Goal: Communication & Community: Answer question/provide support

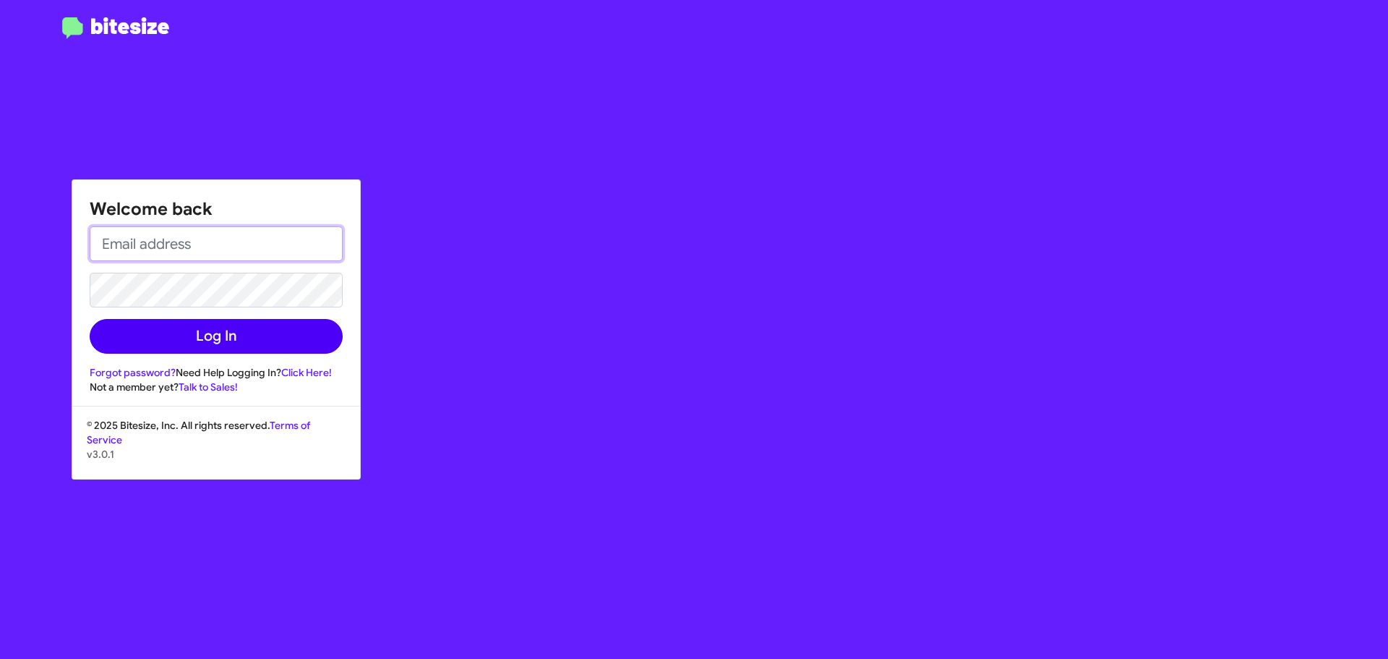
type input "[EMAIL_ADDRESS][DOMAIN_NAME]"
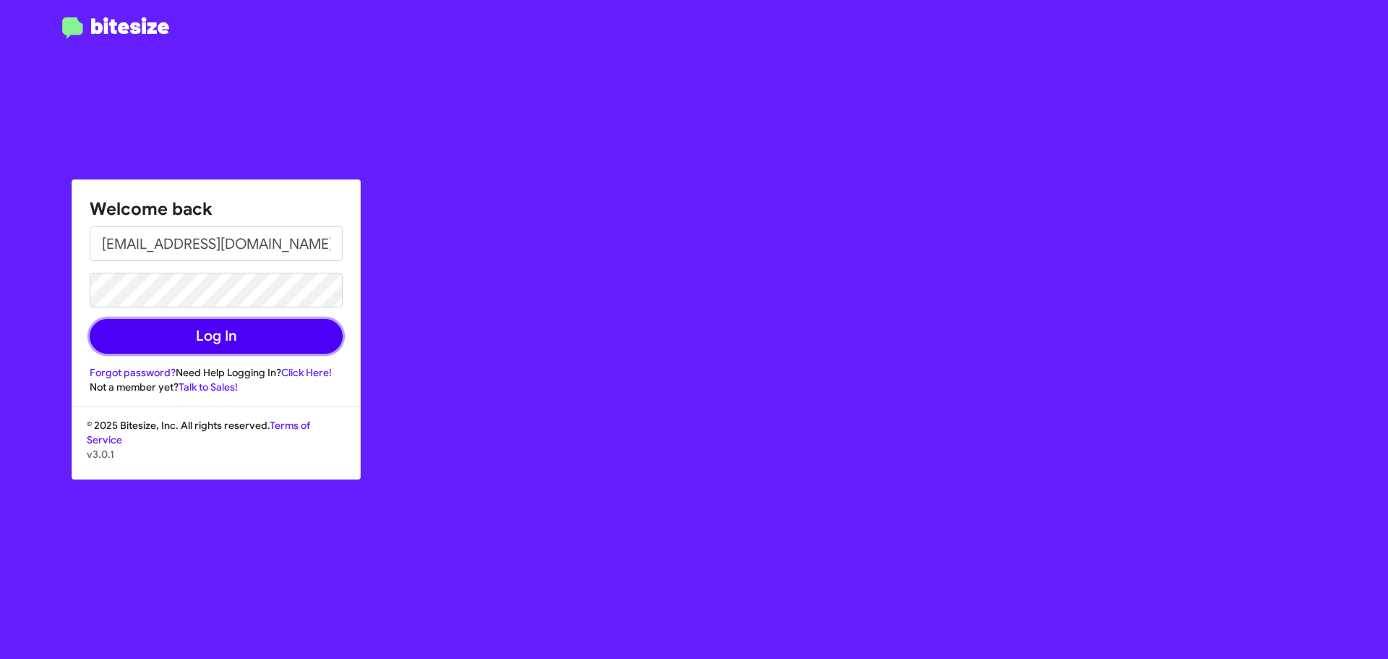
click at [236, 335] on button "Log In" at bounding box center [216, 336] width 253 height 35
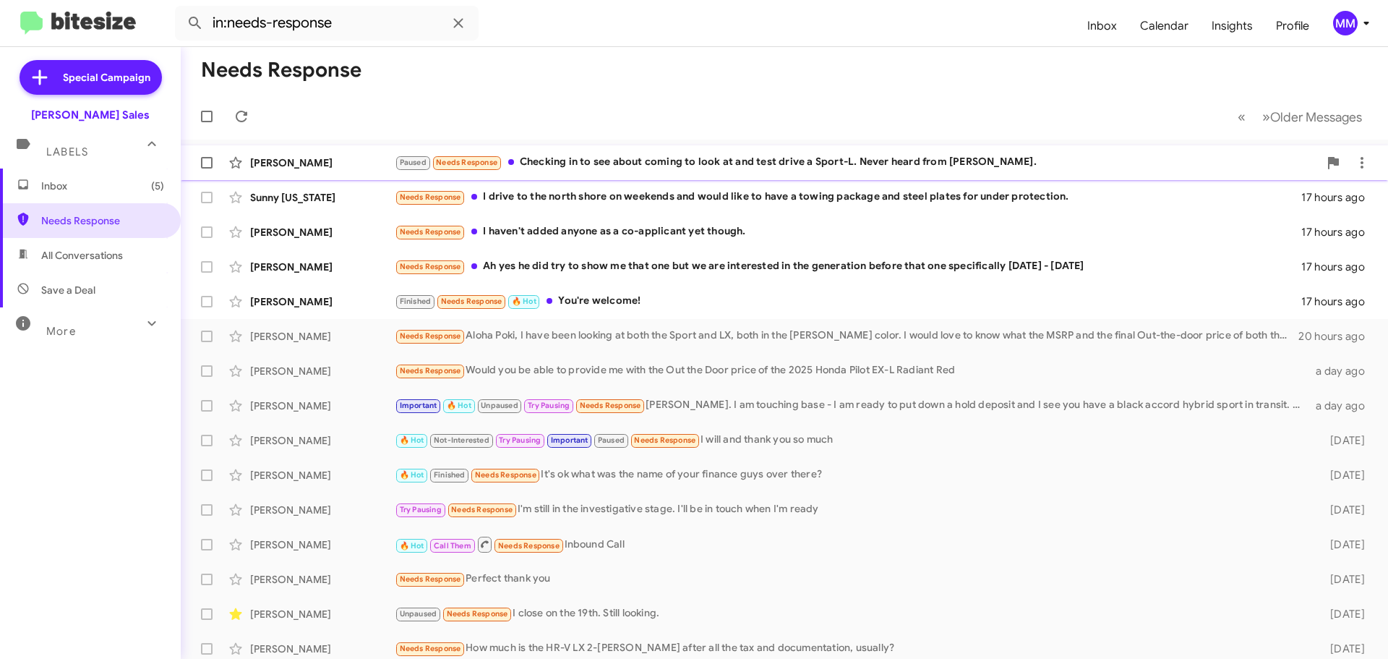
click at [786, 160] on div "Paused Needs Response Checking in to see about coming to look at and test drive…" at bounding box center [857, 162] width 924 height 17
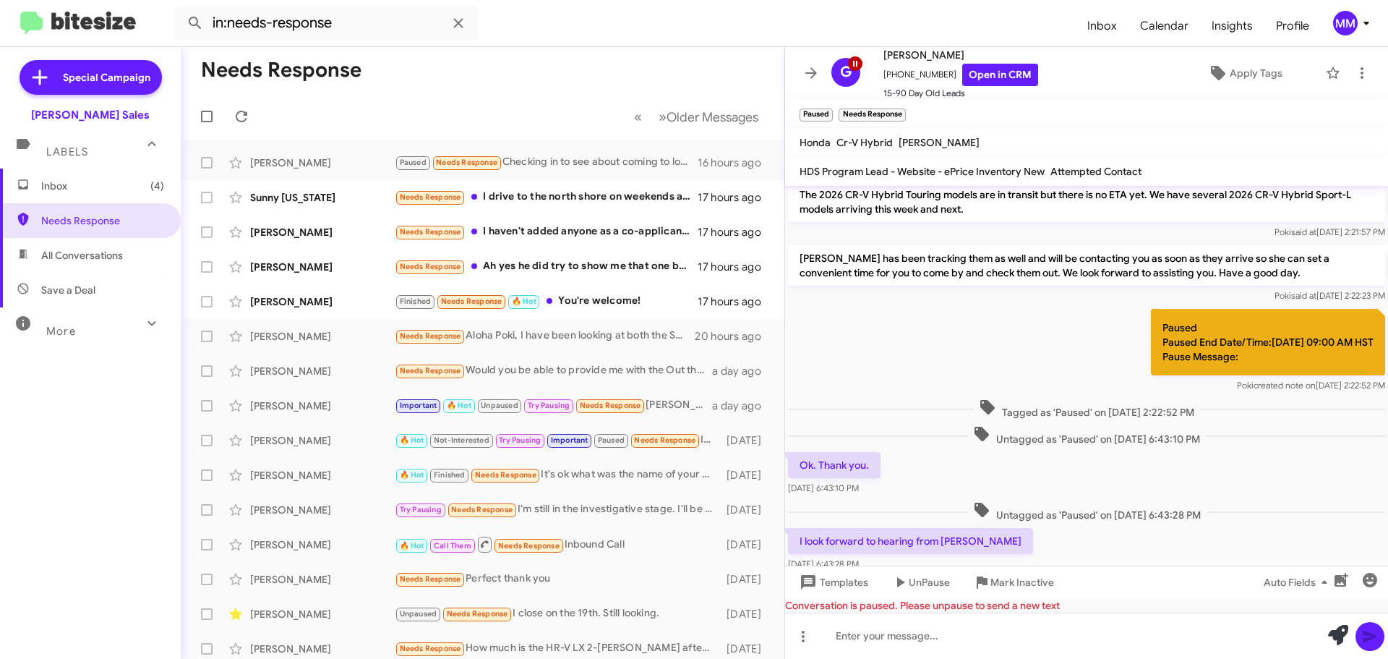
scroll to position [531, 0]
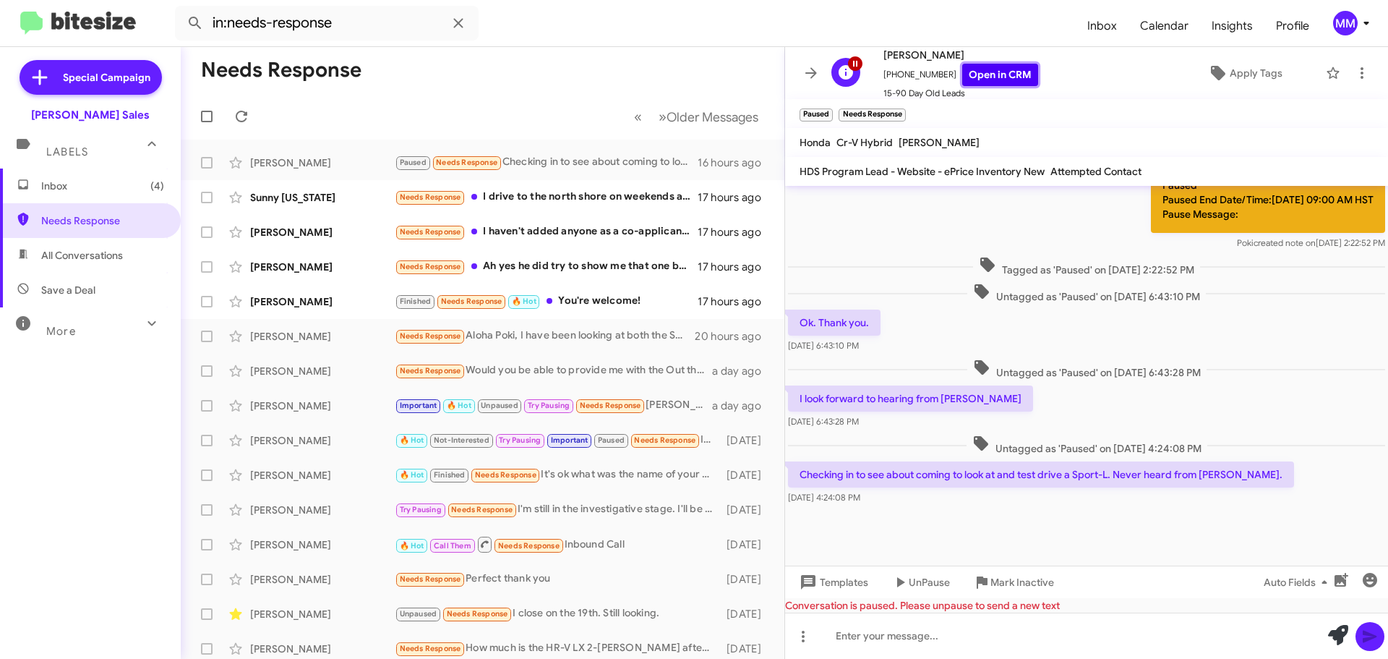
click at [983, 79] on link "Open in CRM" at bounding box center [1000, 75] width 76 height 22
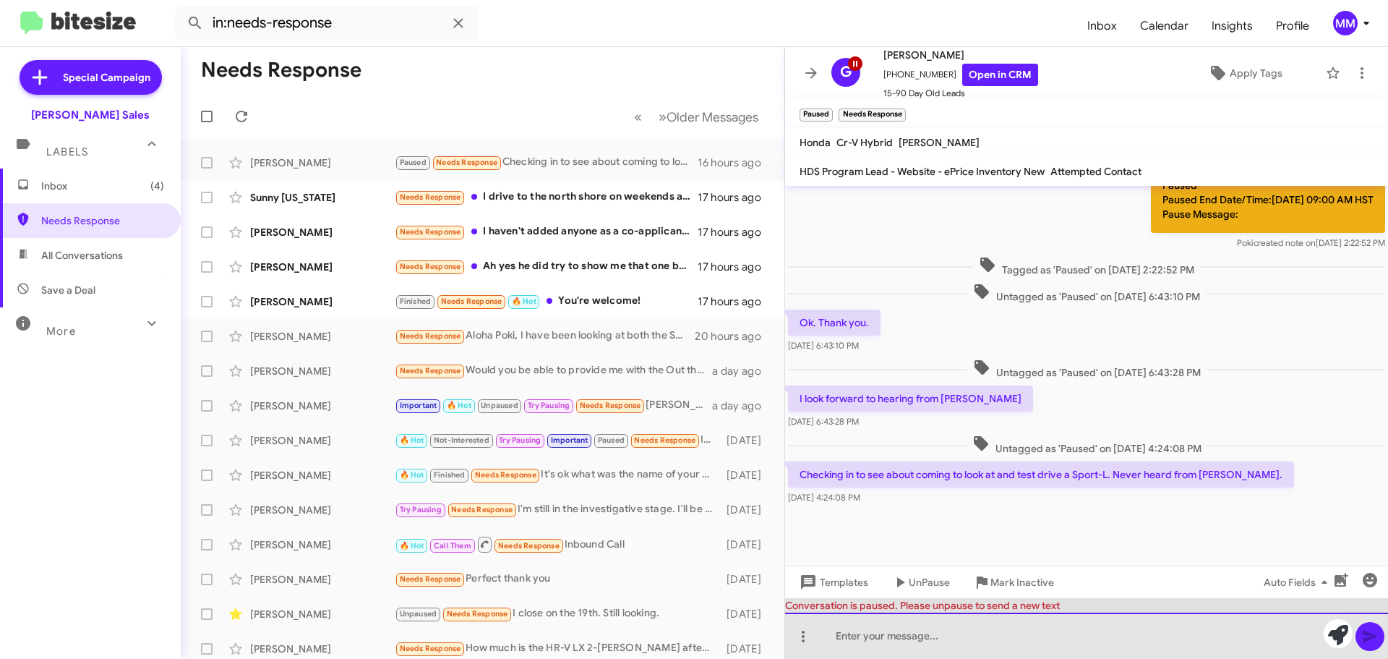
click at [907, 641] on div at bounding box center [1086, 635] width 603 height 46
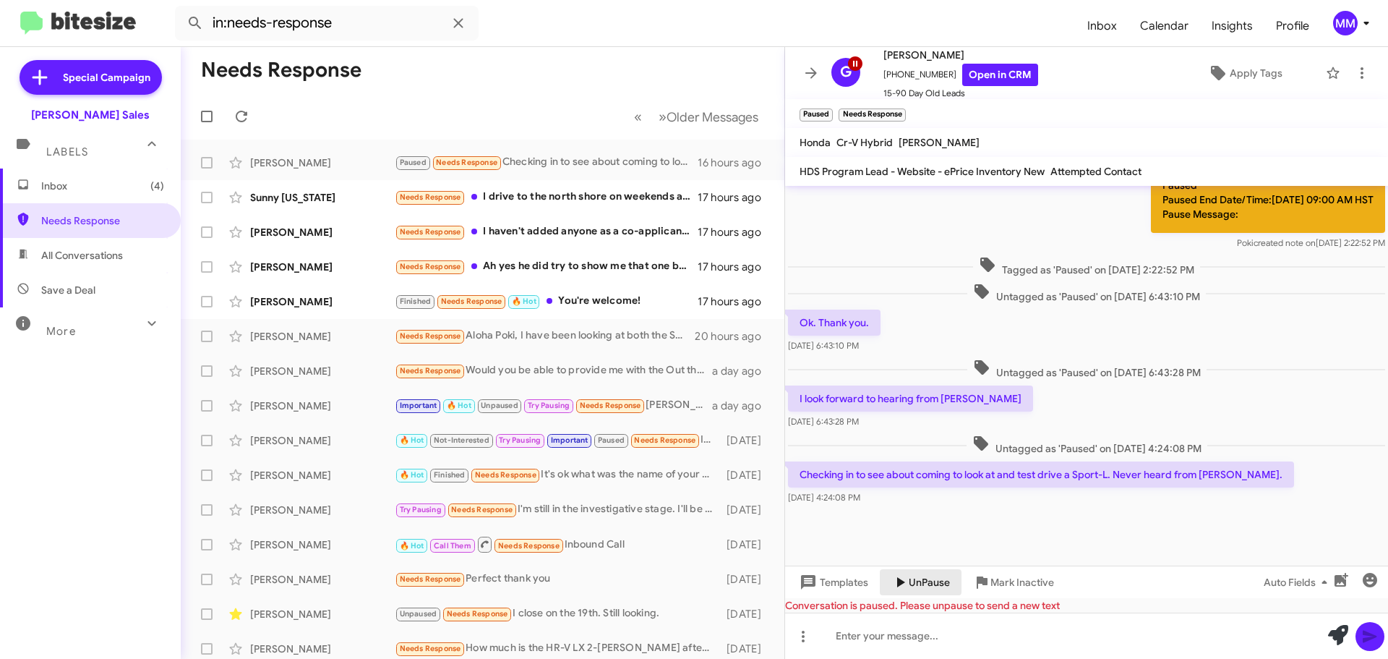
click at [923, 579] on span "UnPause" at bounding box center [929, 582] width 41 height 26
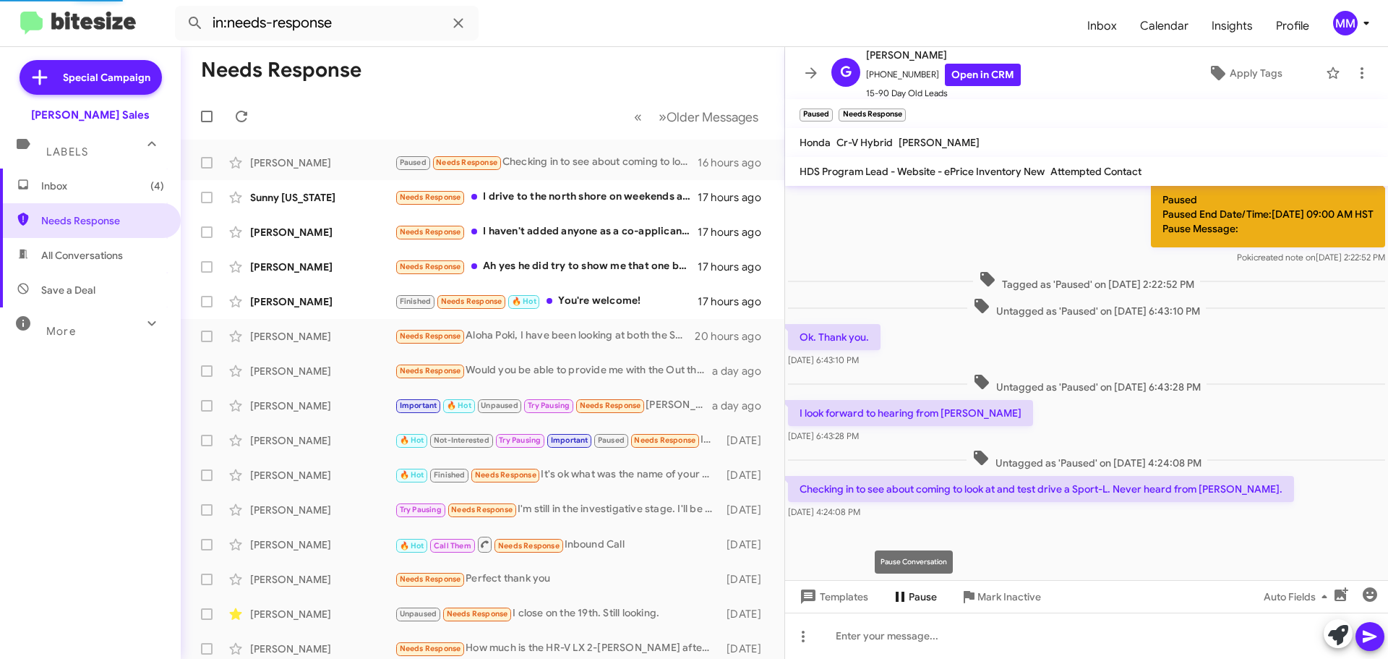
scroll to position [547, 0]
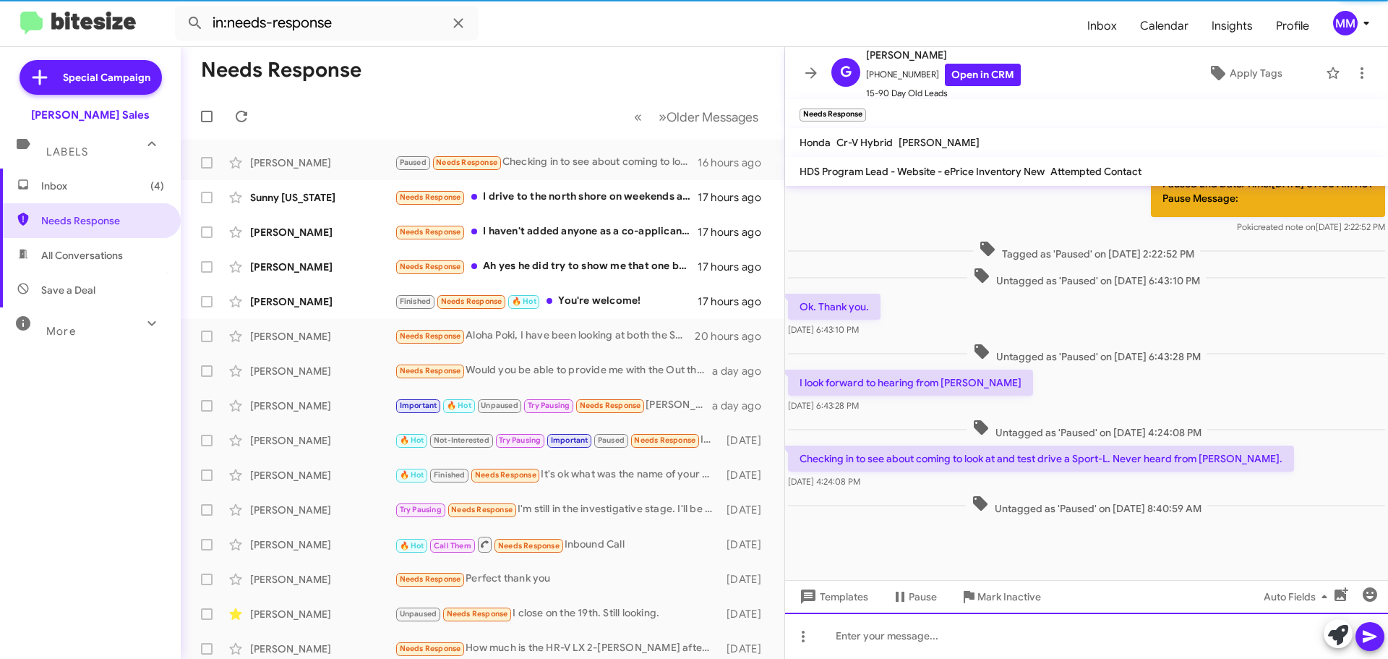
click at [894, 636] on div at bounding box center [1086, 635] width 603 height 46
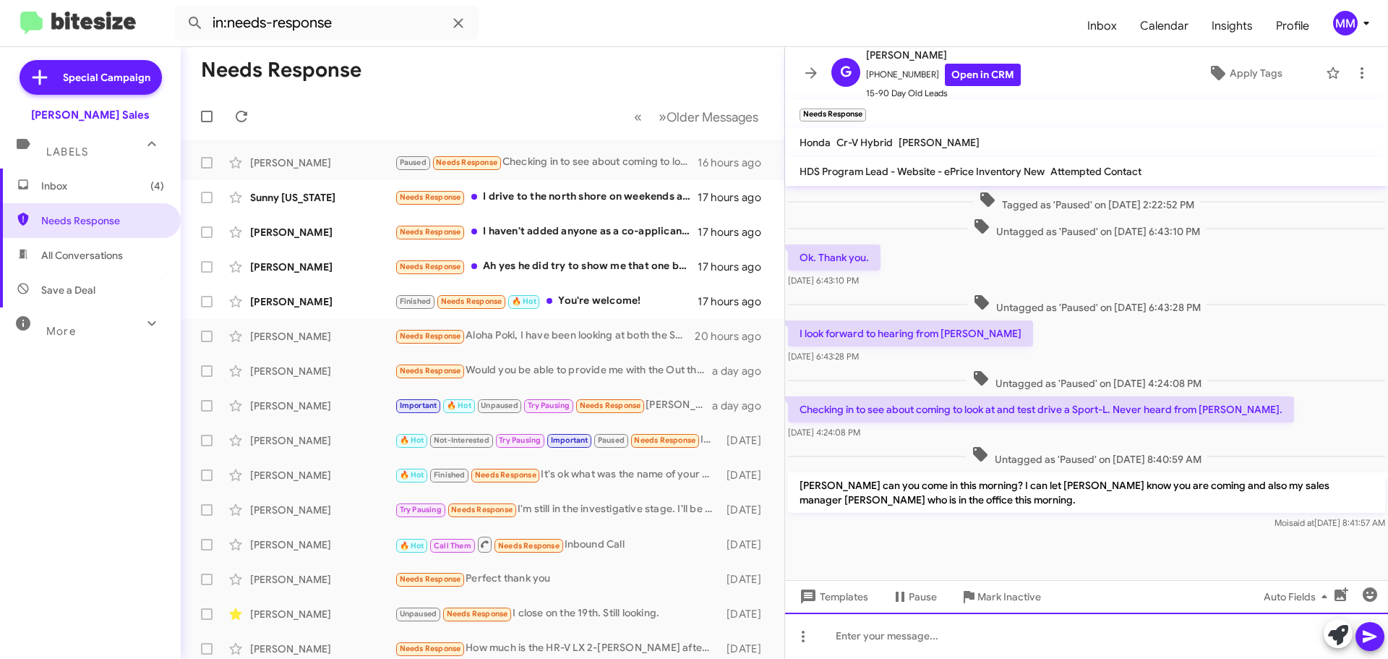
scroll to position [615, 0]
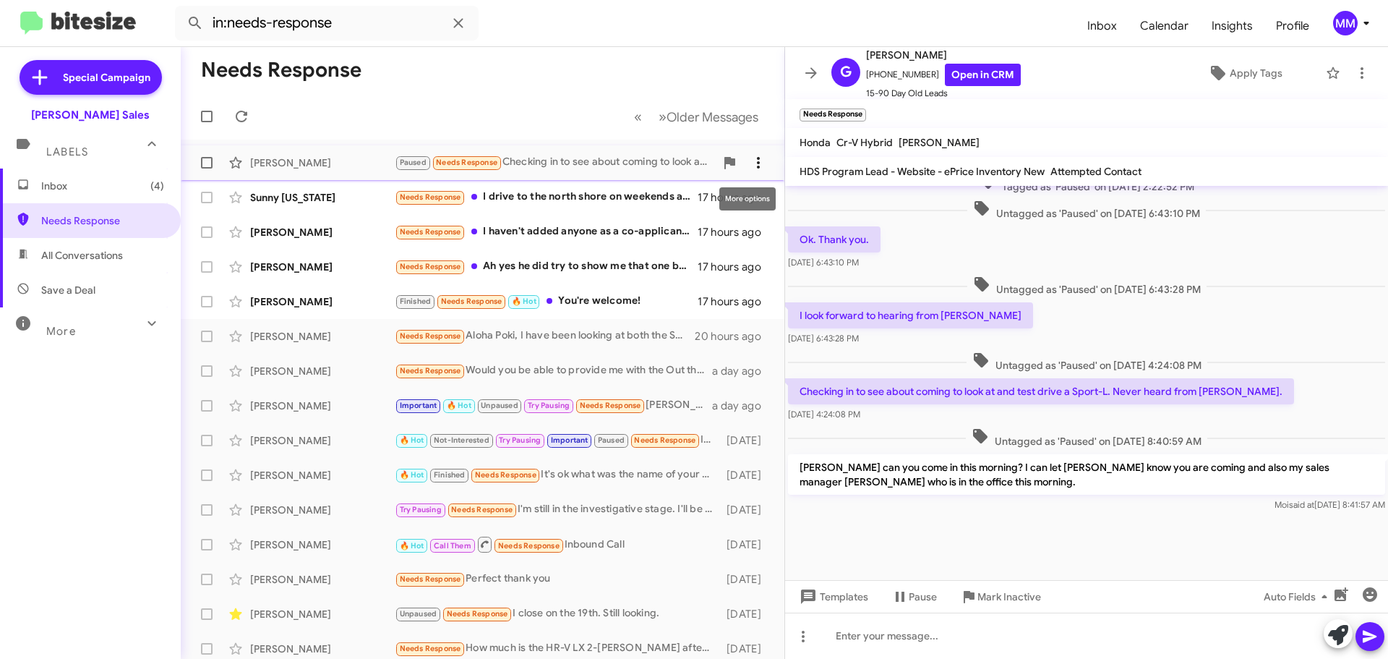
click at [750, 163] on icon at bounding box center [758, 162] width 17 height 17
click at [675, 208] on span "Mark as unread" at bounding box center [638, 200] width 73 height 35
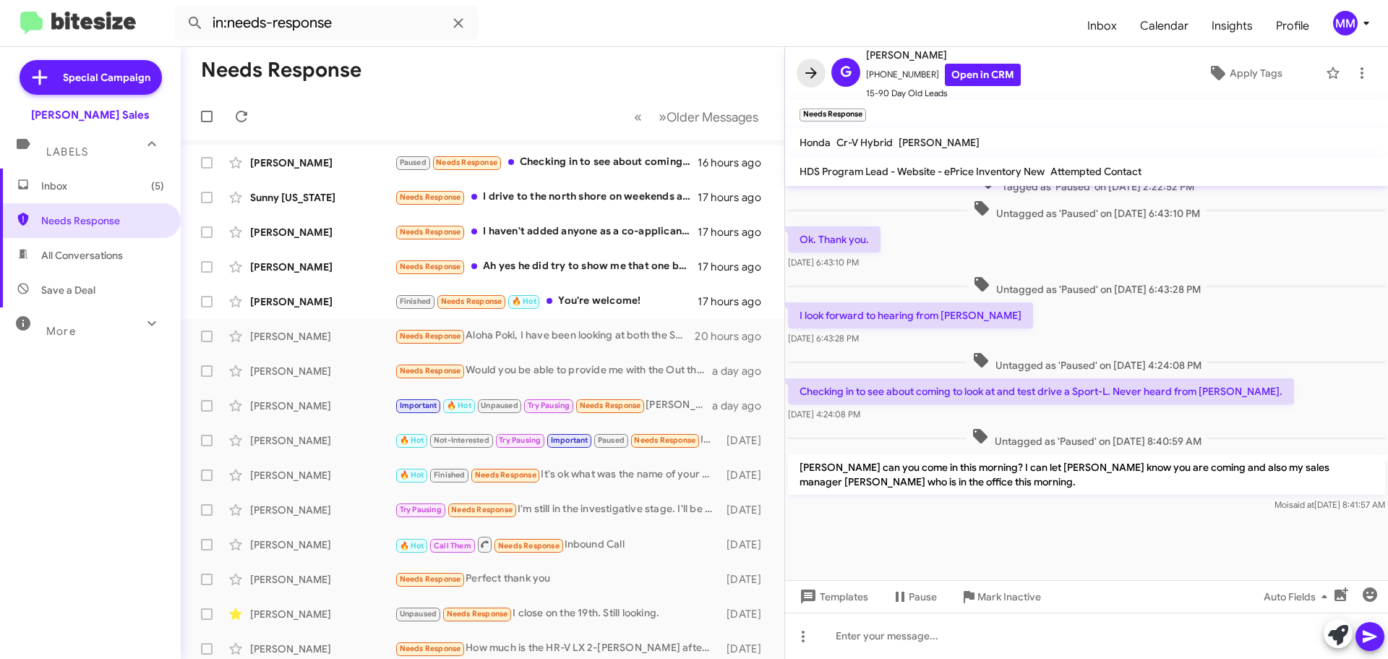
click at [815, 76] on icon at bounding box center [811, 72] width 17 height 17
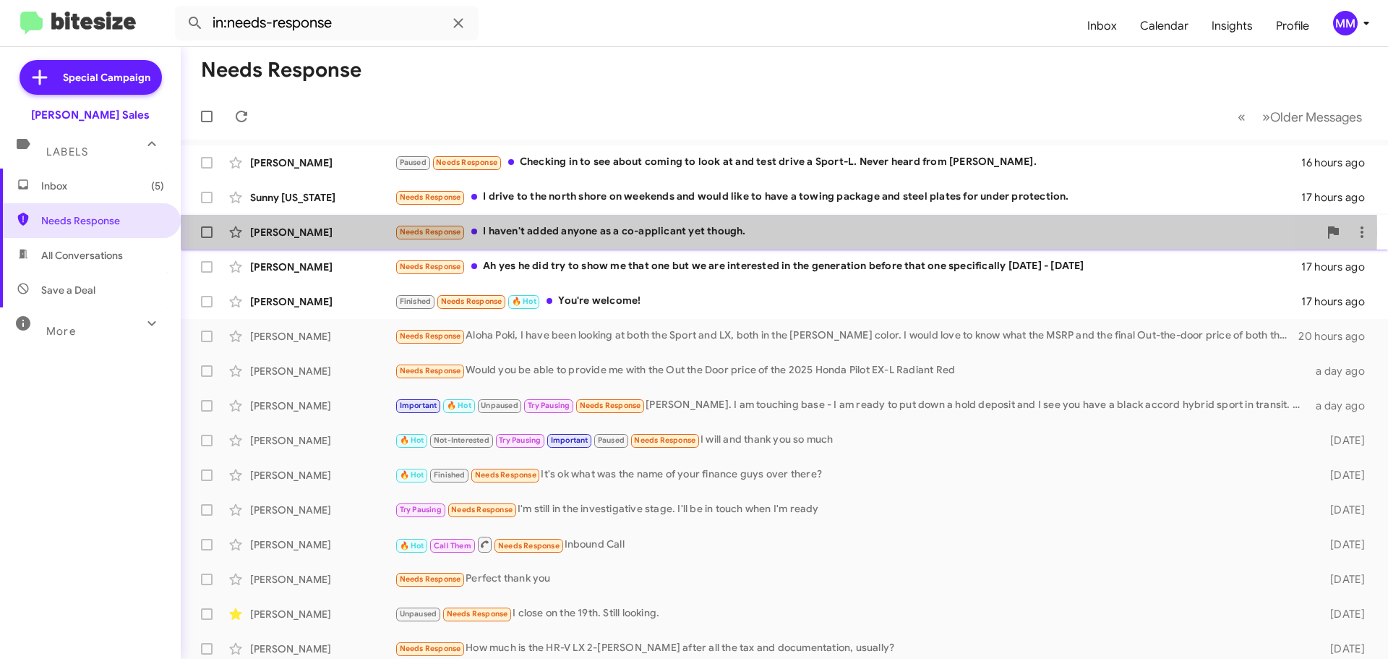
click at [693, 233] on div "Needs Response I haven't added anyone as a co-applicant yet though." at bounding box center [857, 231] width 924 height 17
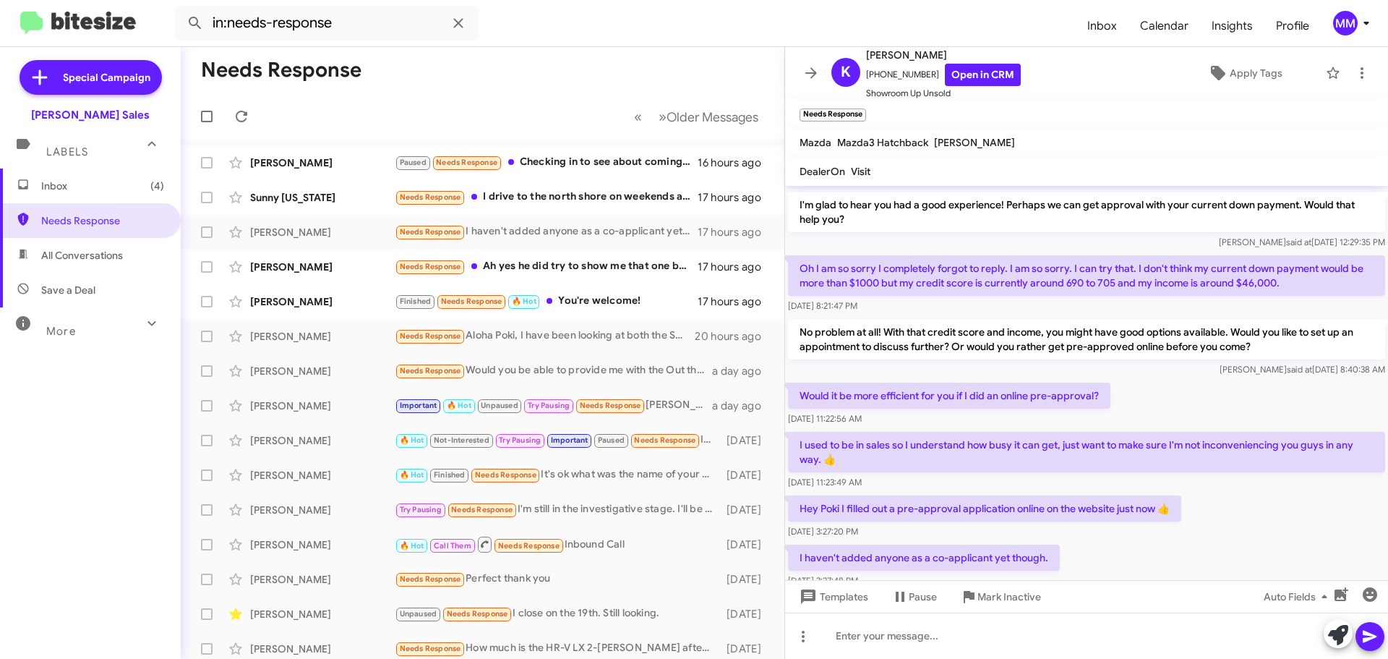
scroll to position [168, 0]
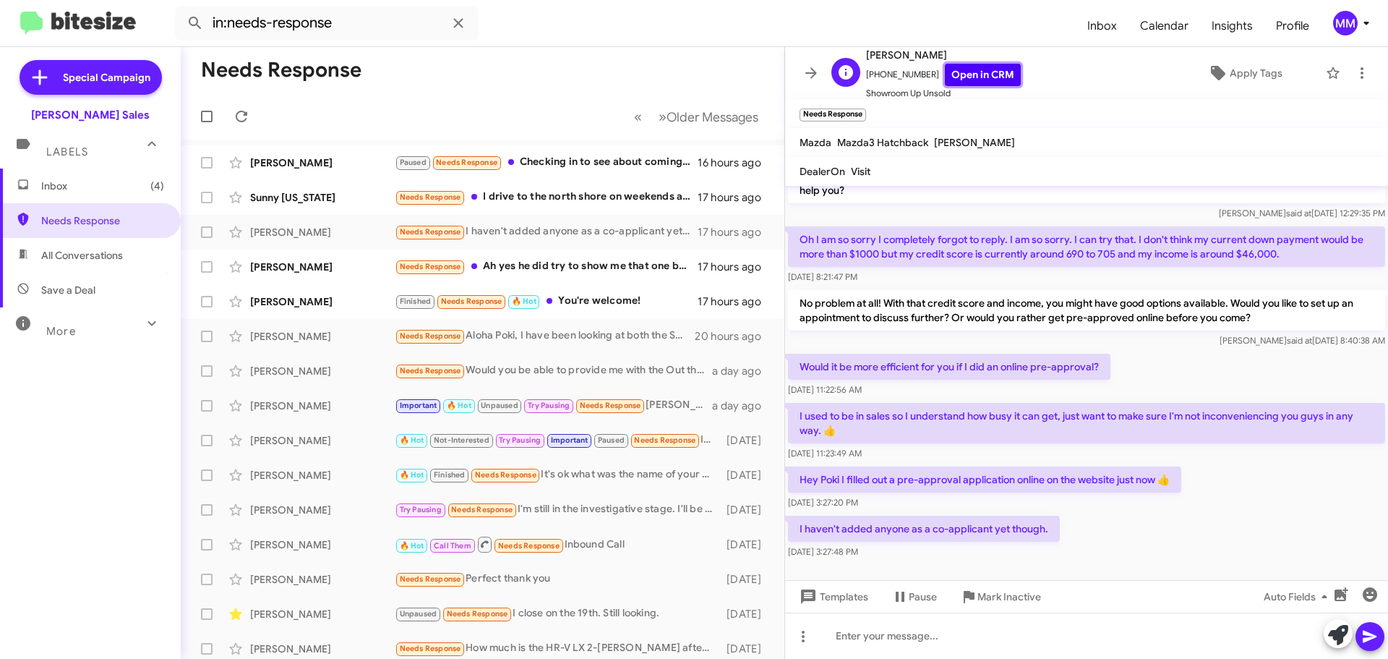
click at [965, 77] on link "Open in CRM" at bounding box center [983, 75] width 76 height 22
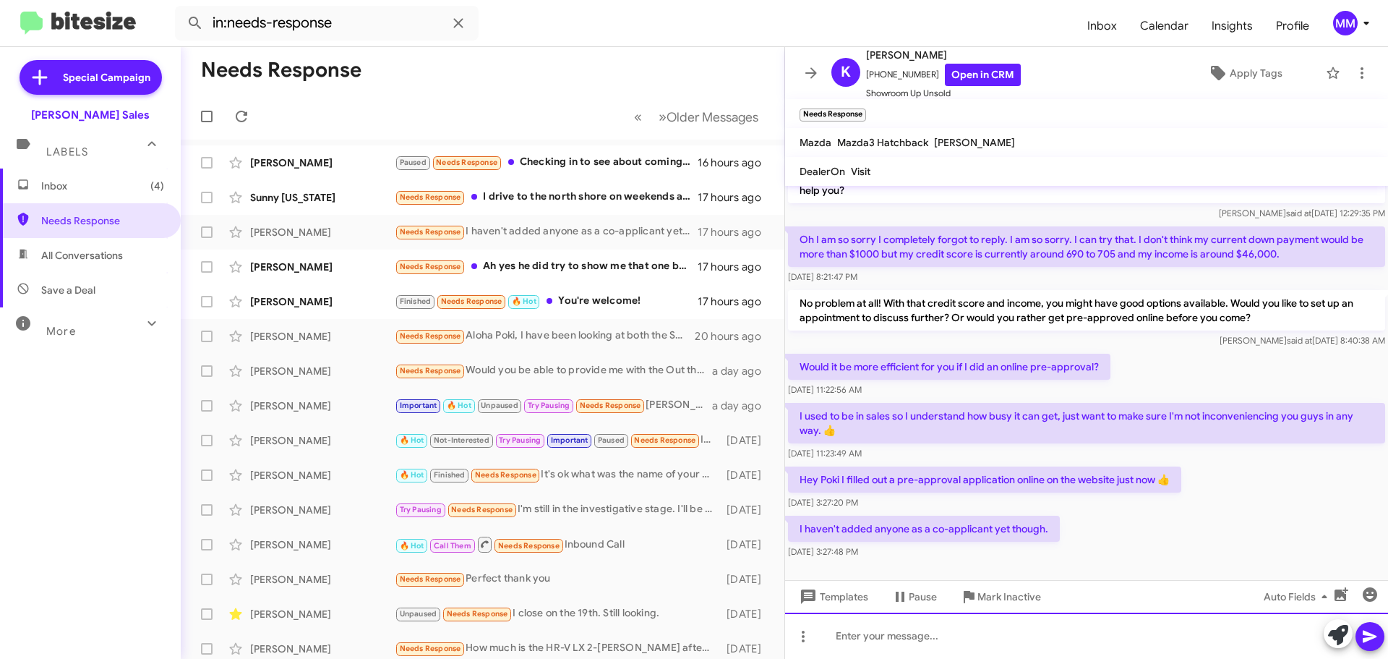
click at [887, 645] on div at bounding box center [1086, 635] width 603 height 46
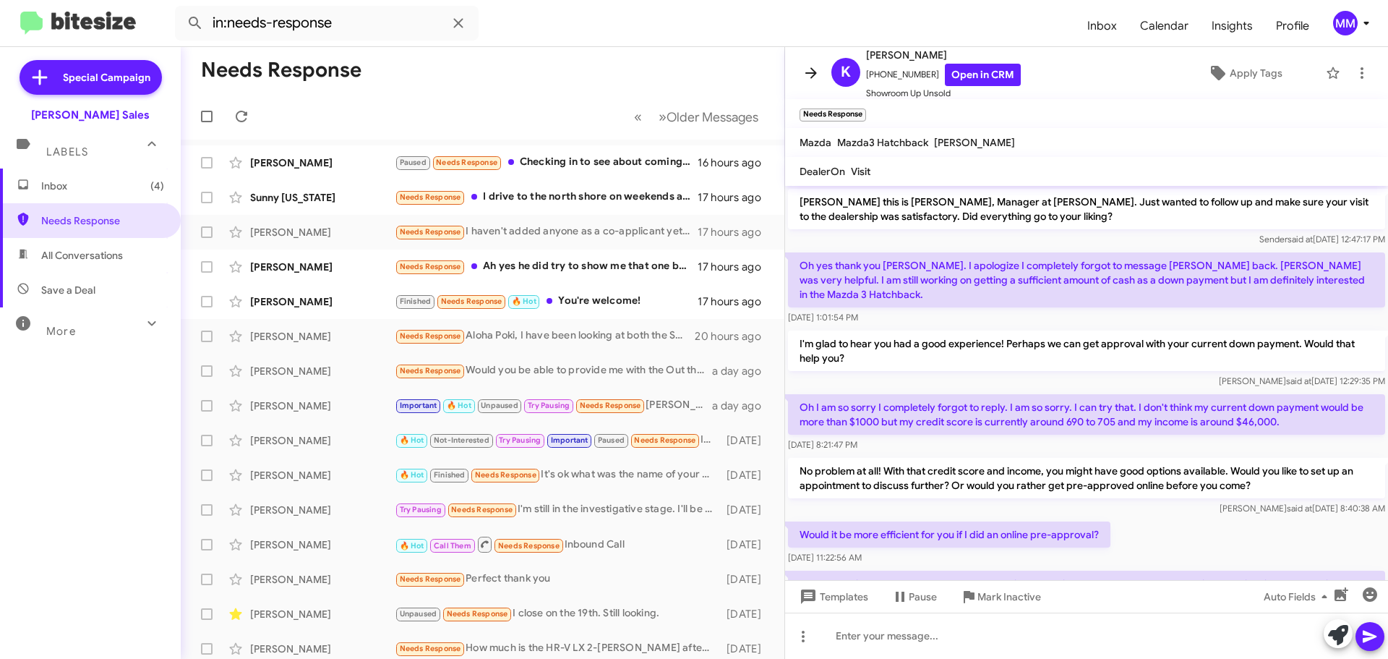
click at [808, 72] on icon at bounding box center [811, 72] width 17 height 17
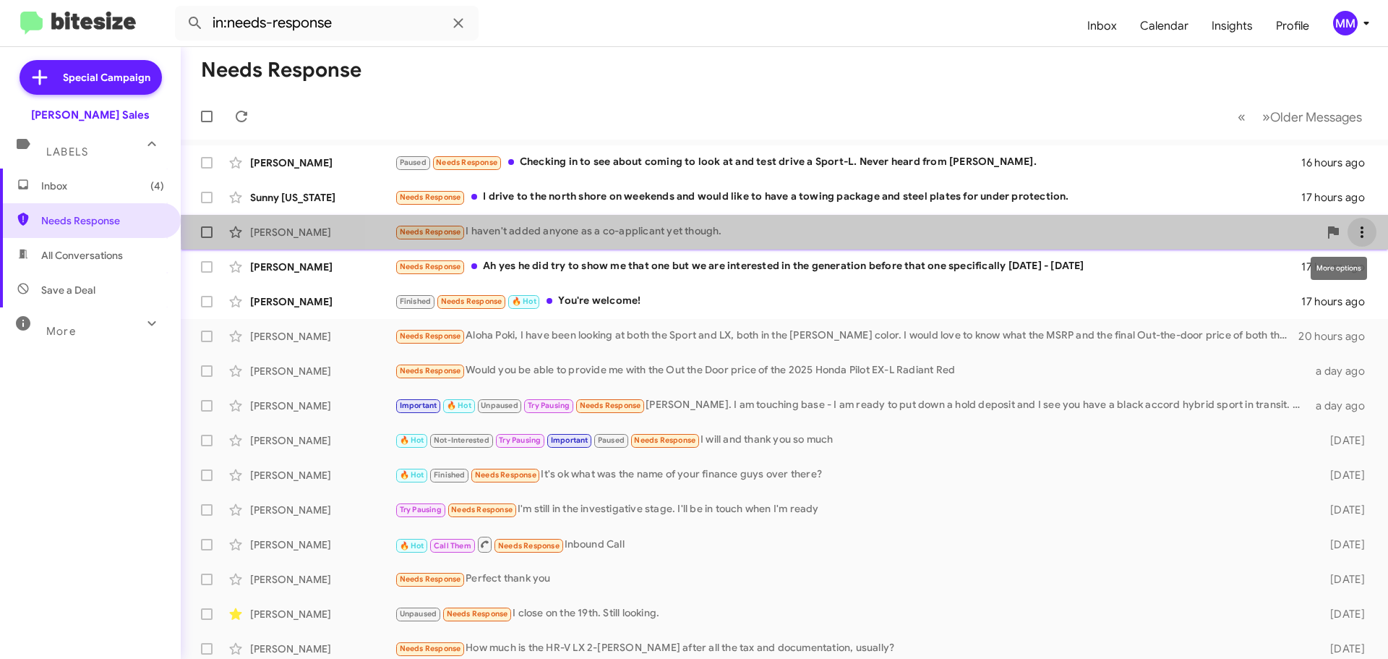
click at [1361, 231] on icon at bounding box center [1362, 232] width 3 height 12
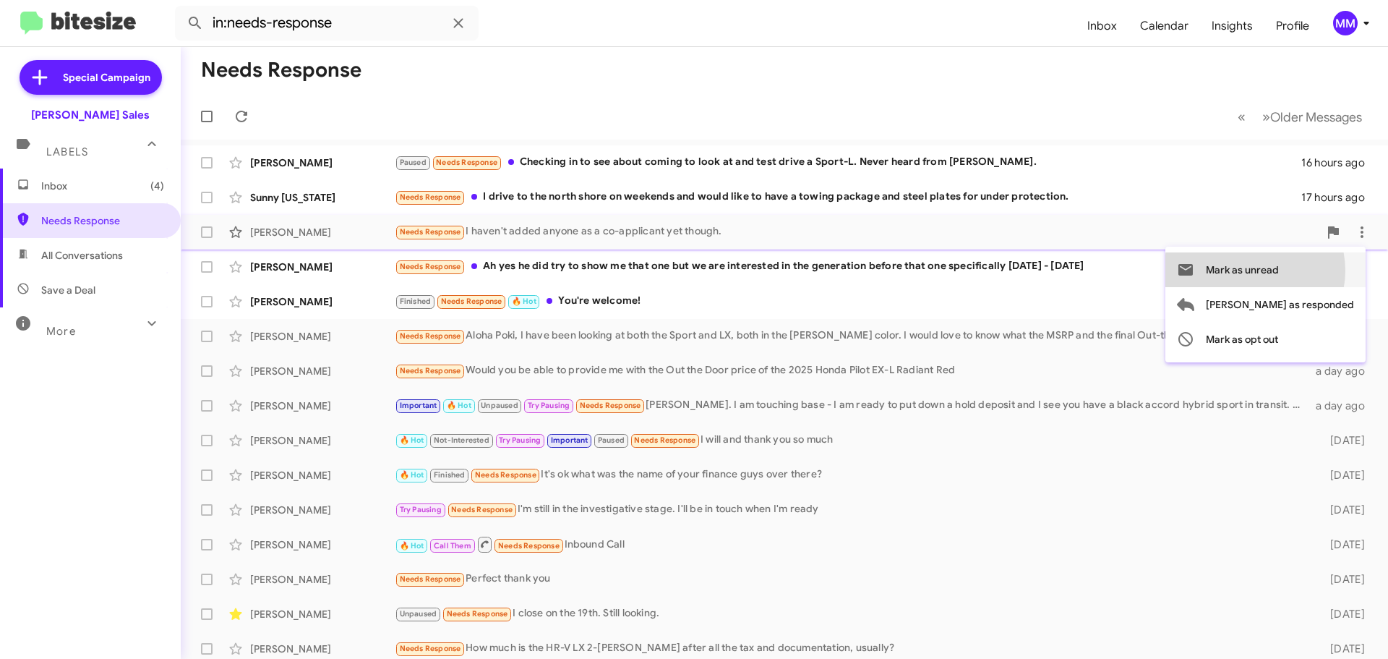
click at [1279, 270] on span "Mark as unread" at bounding box center [1242, 269] width 73 height 35
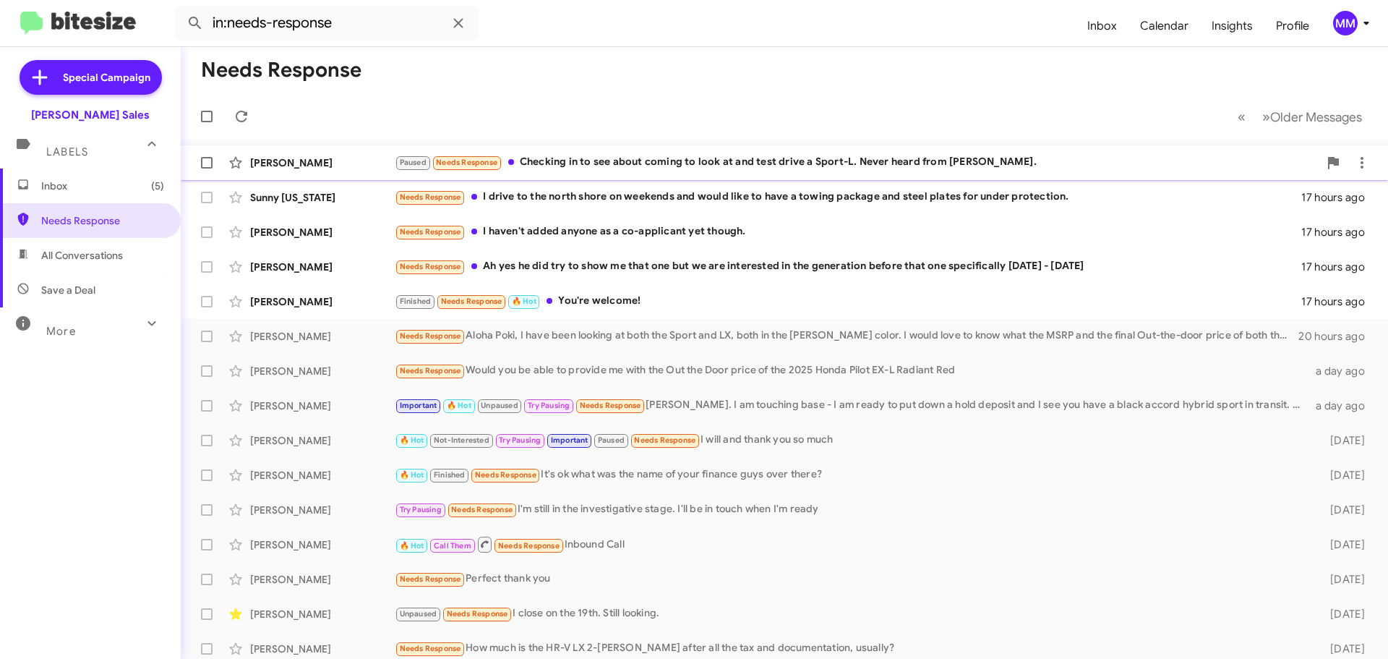
click at [571, 157] on div "Paused Needs Response Checking in to see about coming to look at and test drive…" at bounding box center [857, 162] width 924 height 17
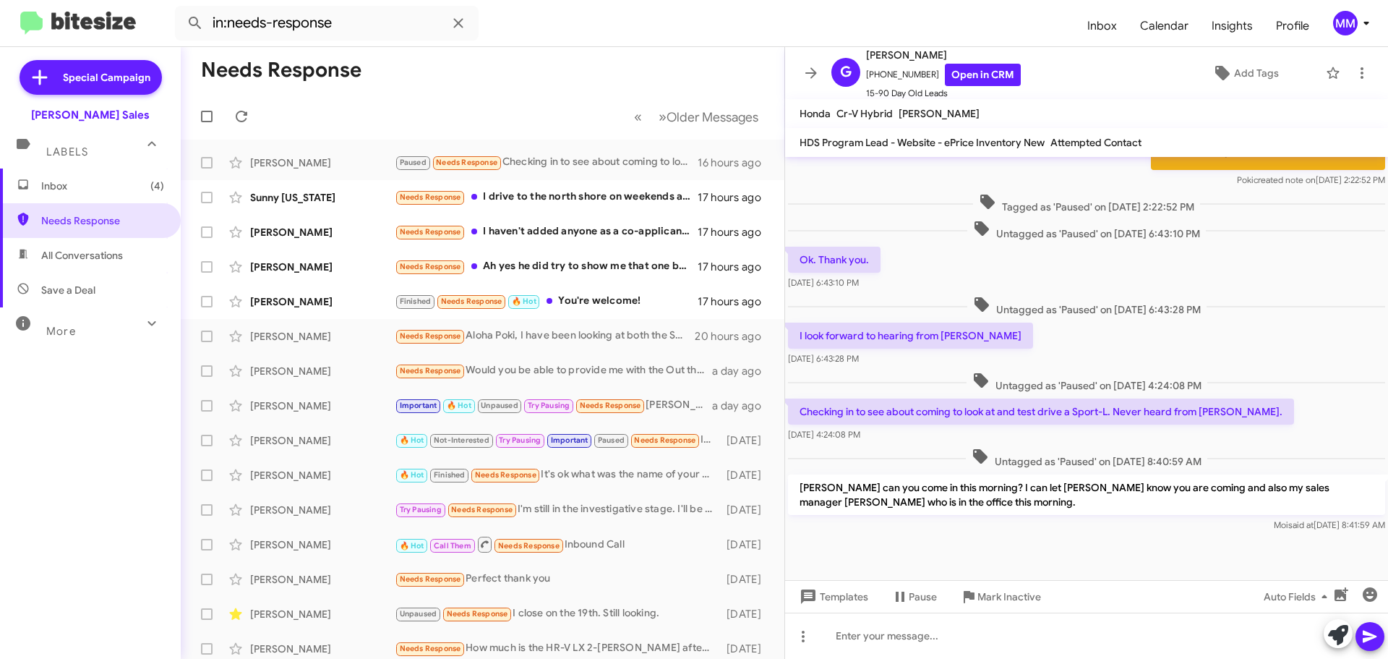
scroll to position [586, 0]
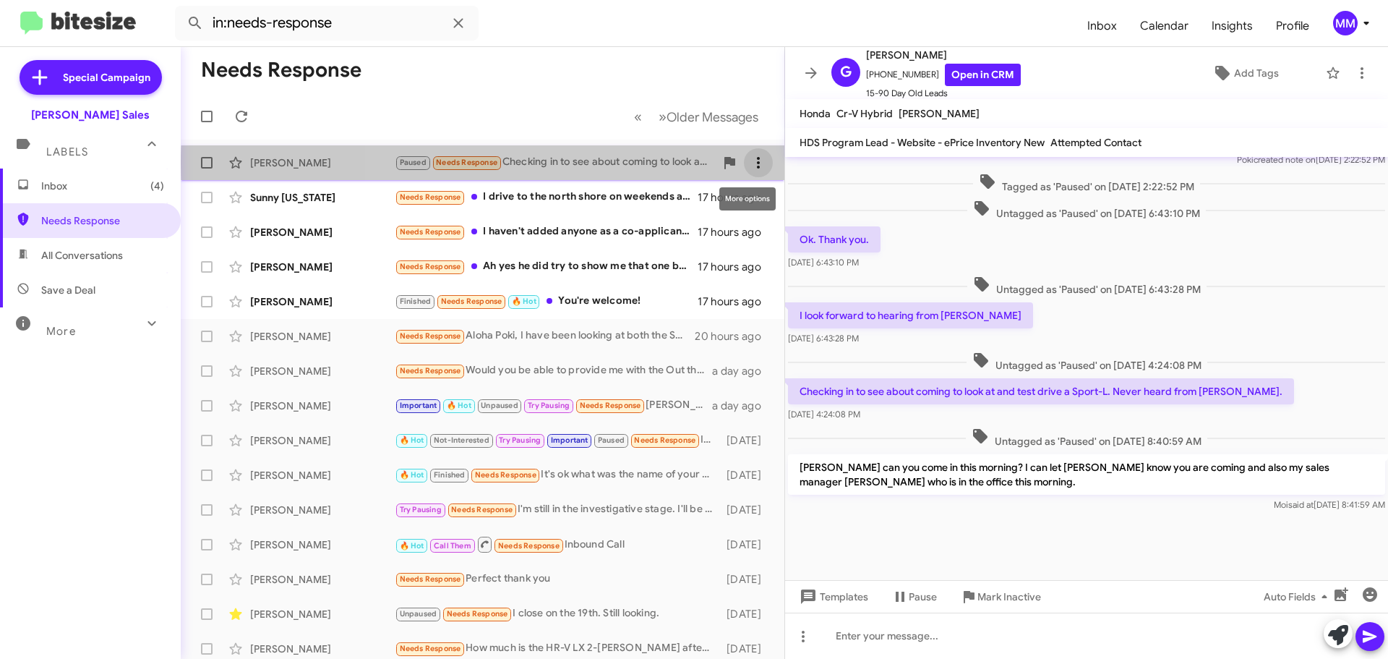
click at [750, 163] on icon at bounding box center [758, 162] width 17 height 17
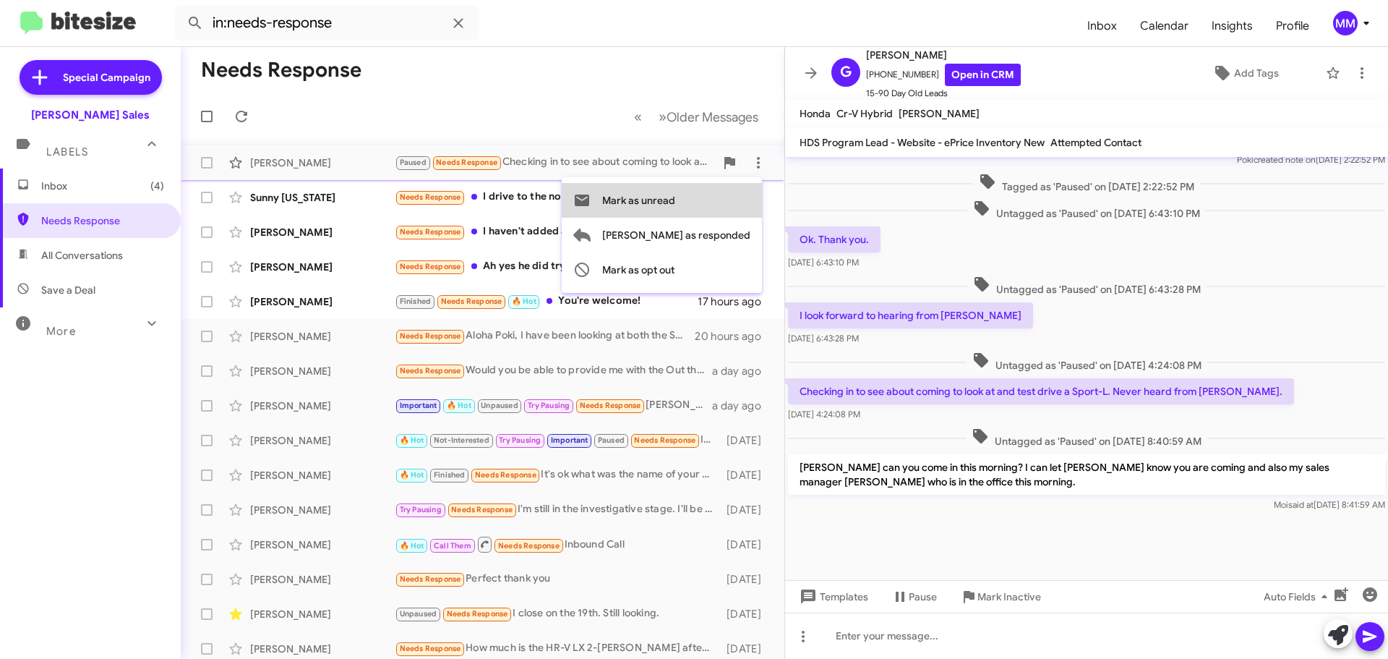
click at [675, 200] on span "Mark as unread" at bounding box center [638, 200] width 73 height 35
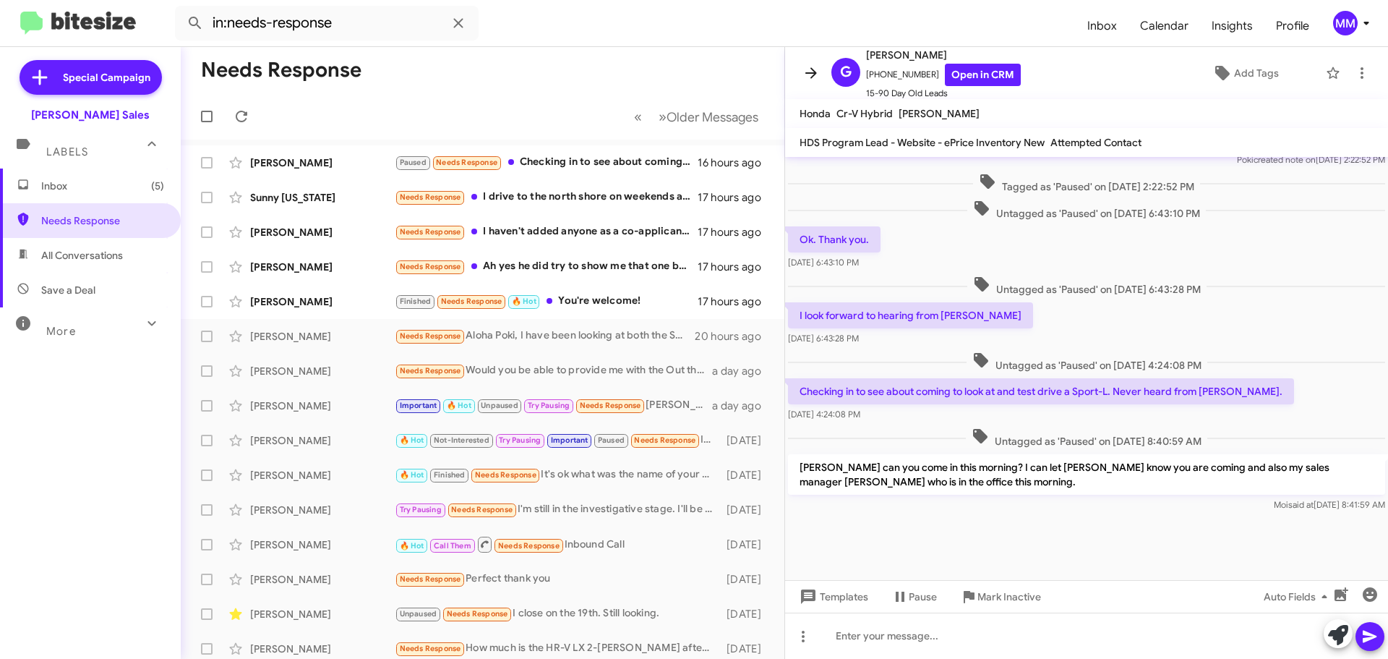
click at [816, 74] on icon at bounding box center [811, 72] width 17 height 17
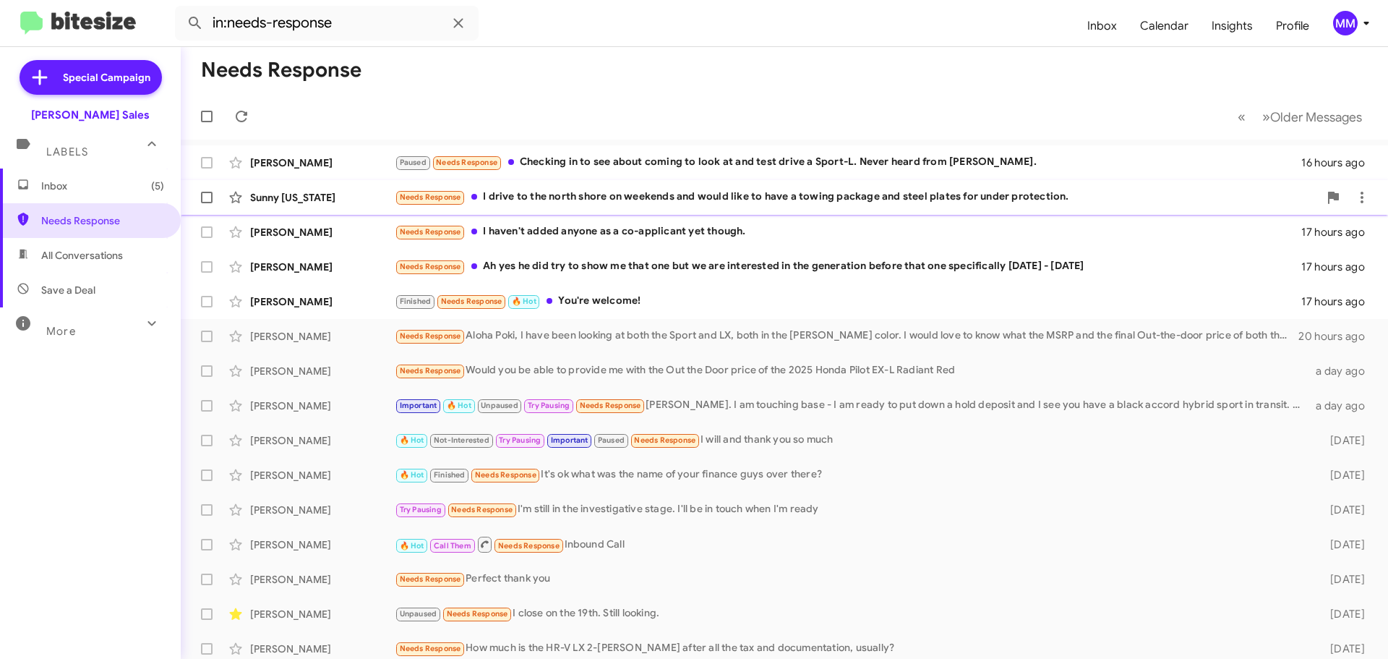
click at [768, 197] on div "Needs Response I drive to the north shore on weekends and would like to have a …" at bounding box center [857, 197] width 924 height 17
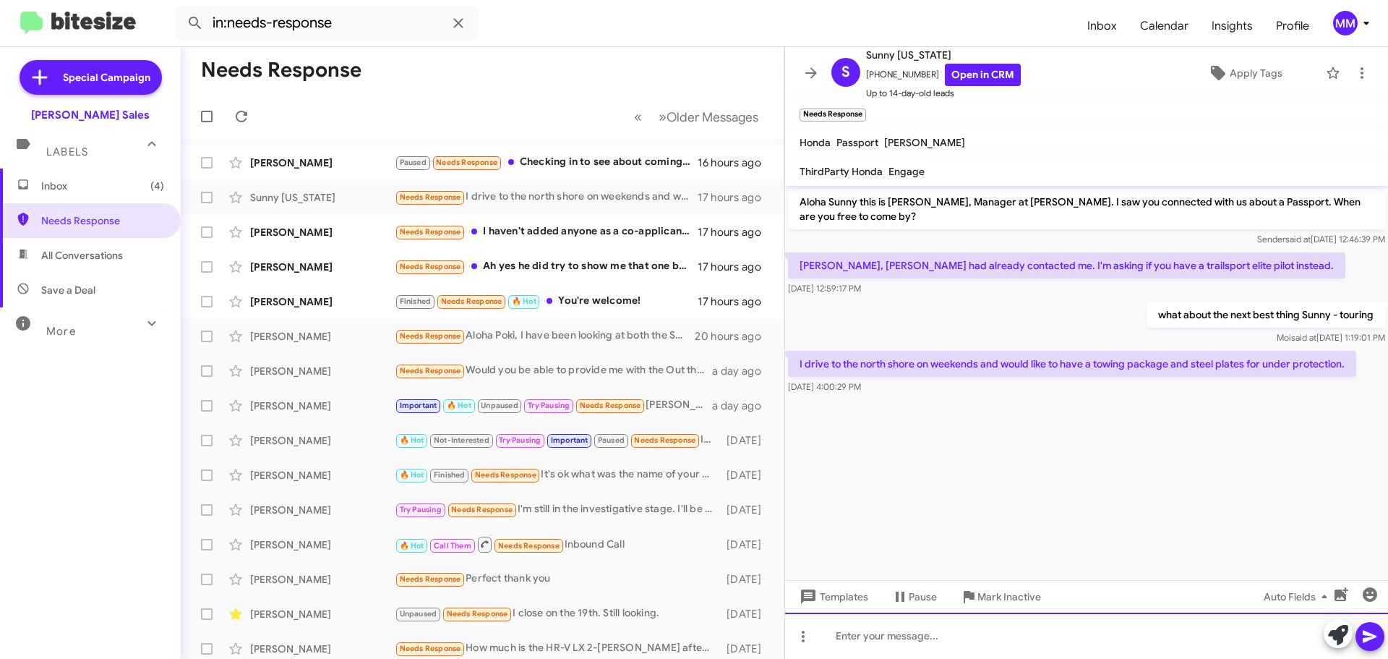
click at [900, 635] on div at bounding box center [1086, 635] width 603 height 46
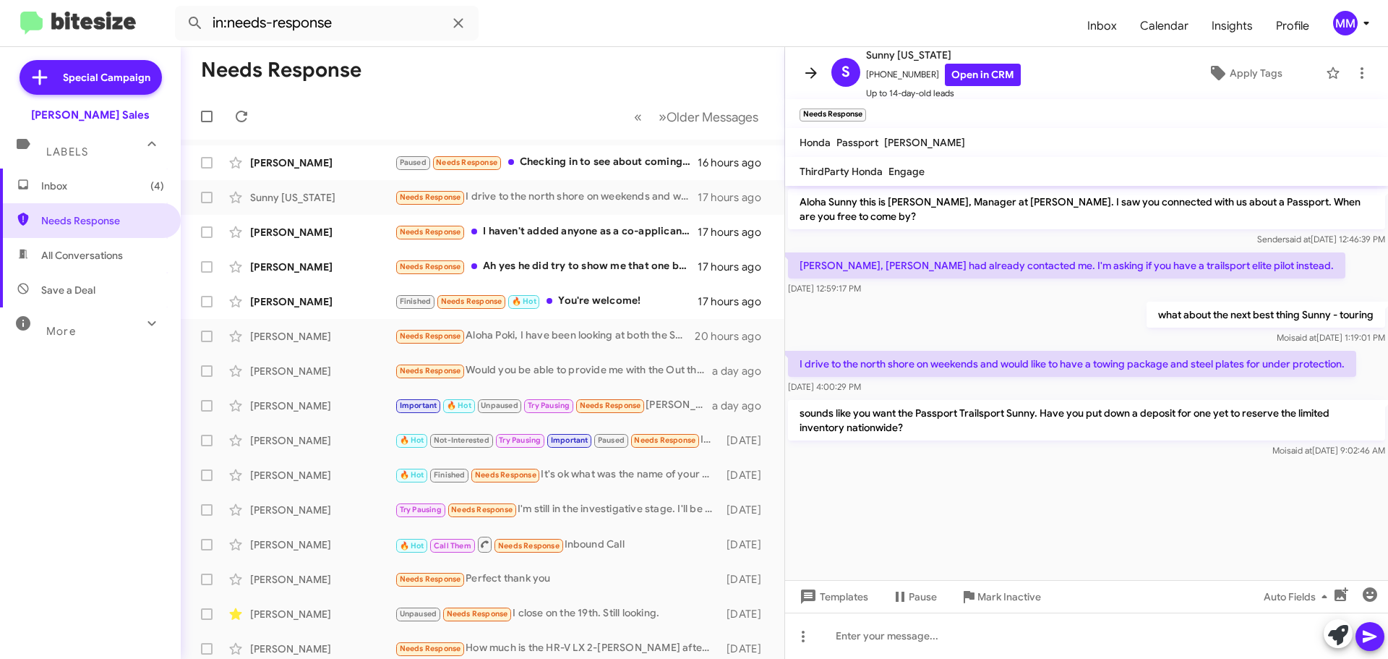
click at [815, 74] on icon at bounding box center [812, 72] width 12 height 11
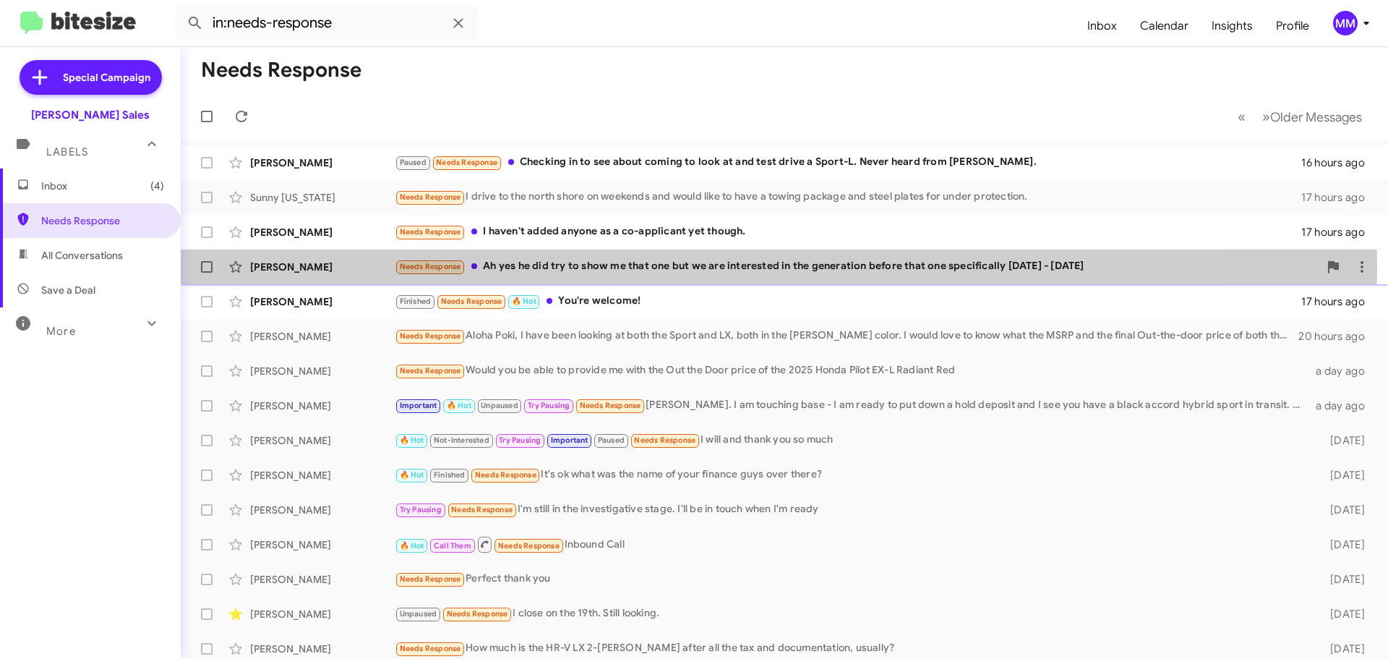
click at [658, 266] on div "Needs Response Ah yes he did try to show me that one but we are interested in t…" at bounding box center [857, 266] width 924 height 17
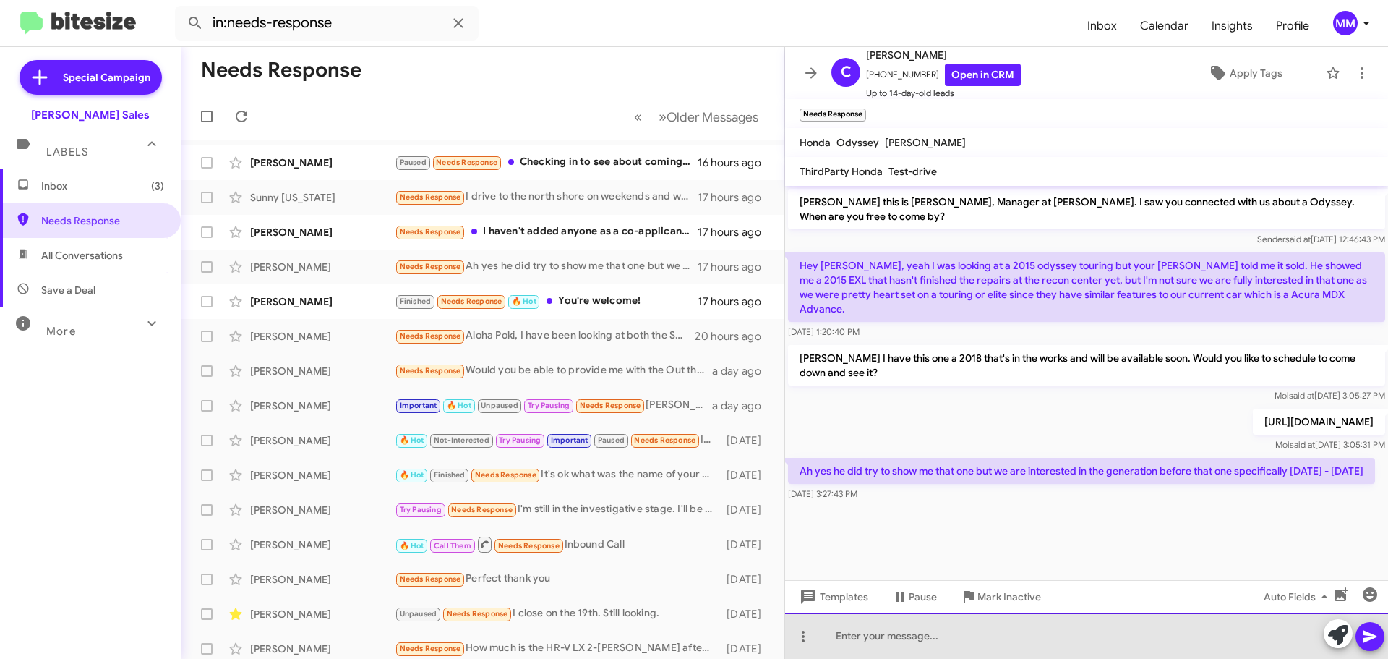
click at [872, 636] on div at bounding box center [1086, 635] width 603 height 46
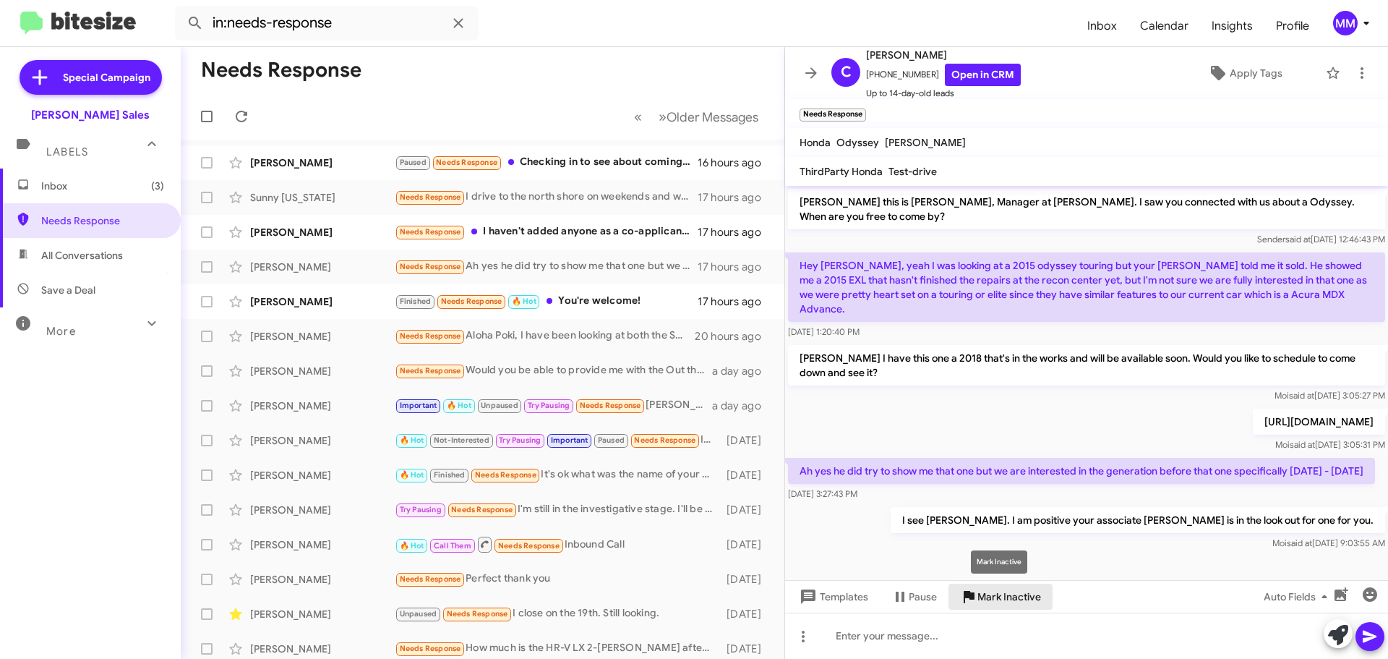
click at [986, 592] on span "Mark Inactive" at bounding box center [1010, 597] width 64 height 26
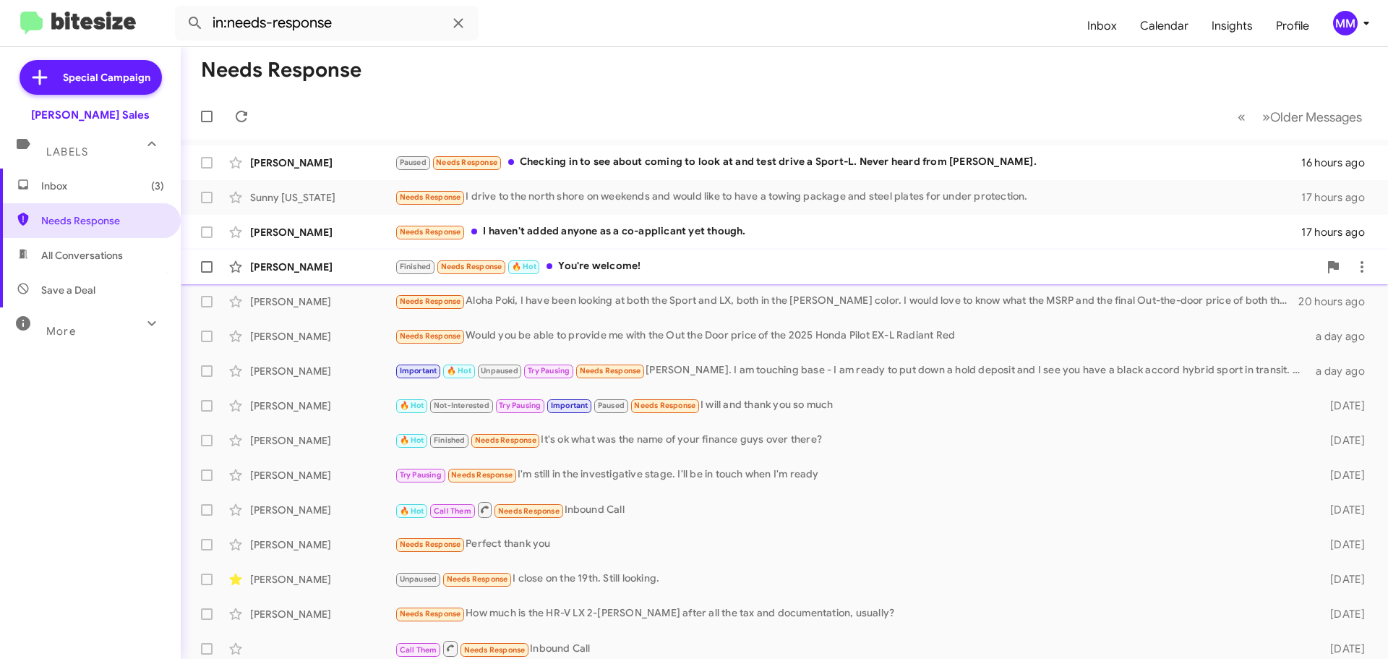
click at [606, 260] on div "Finished Needs Response 🔥 Hot You're welcome!" at bounding box center [857, 266] width 924 height 17
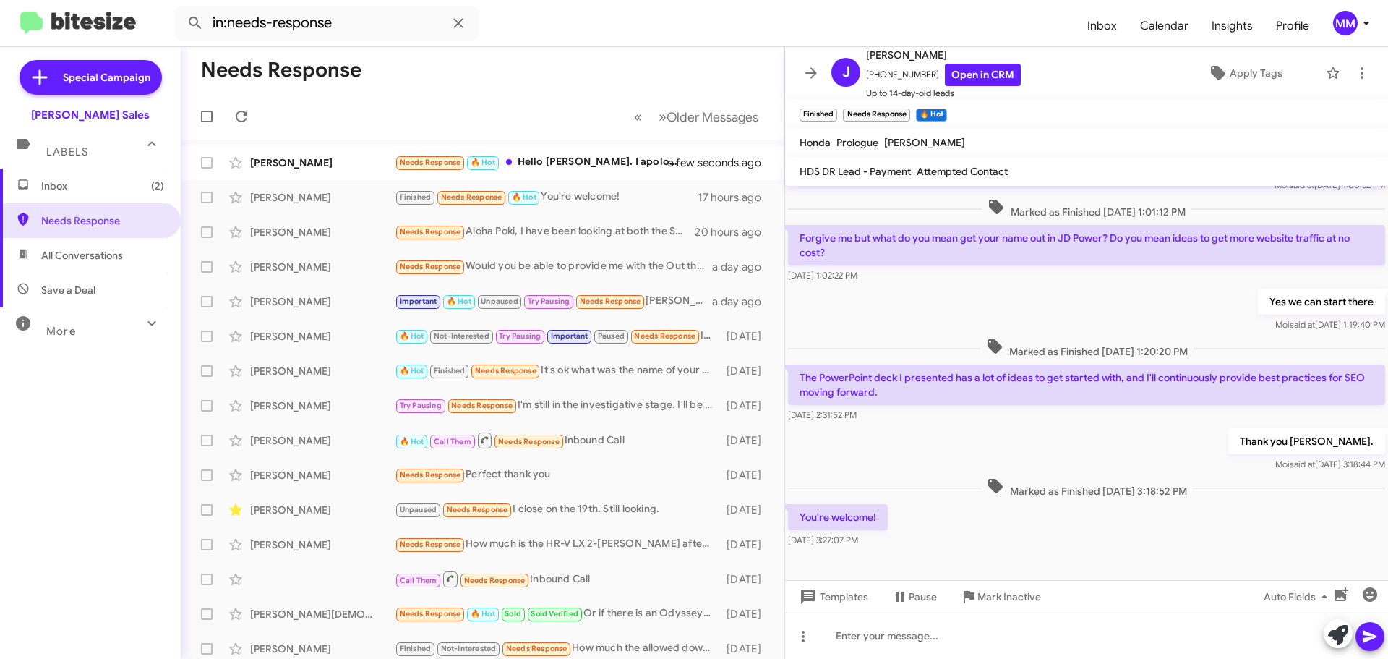
scroll to position [206, 0]
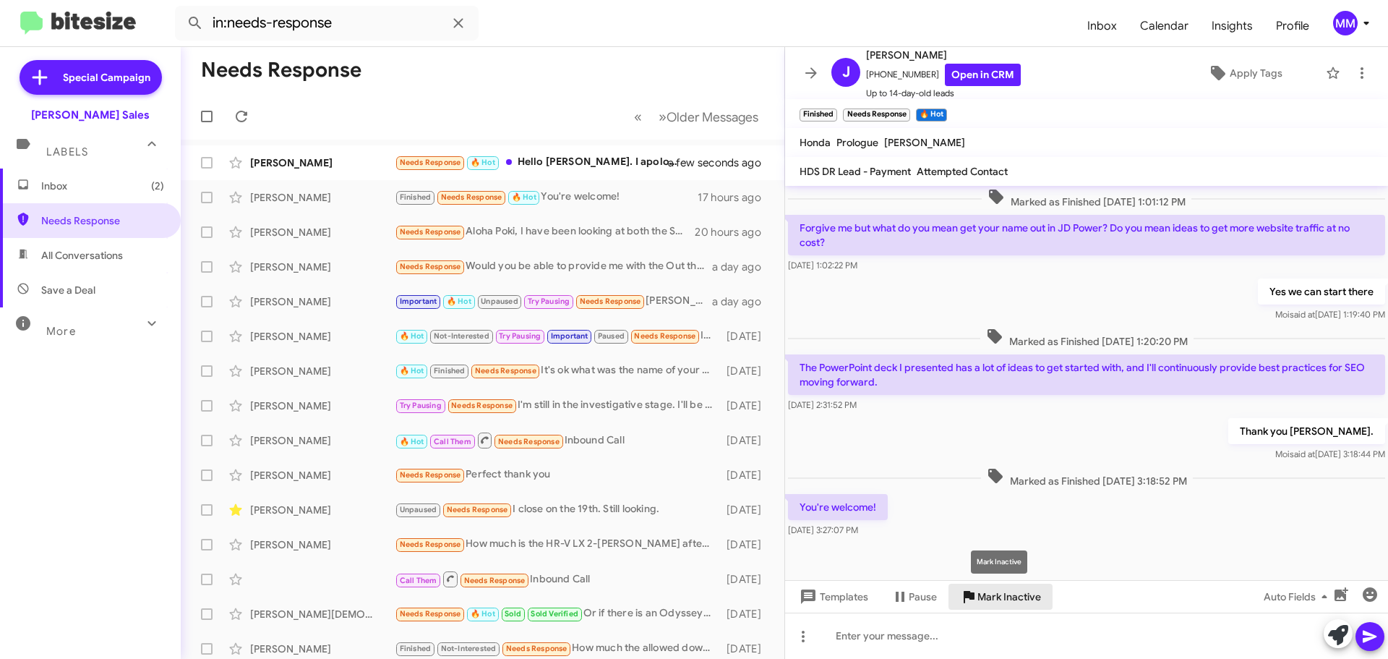
click at [996, 599] on span "Mark Inactive" at bounding box center [1010, 597] width 64 height 26
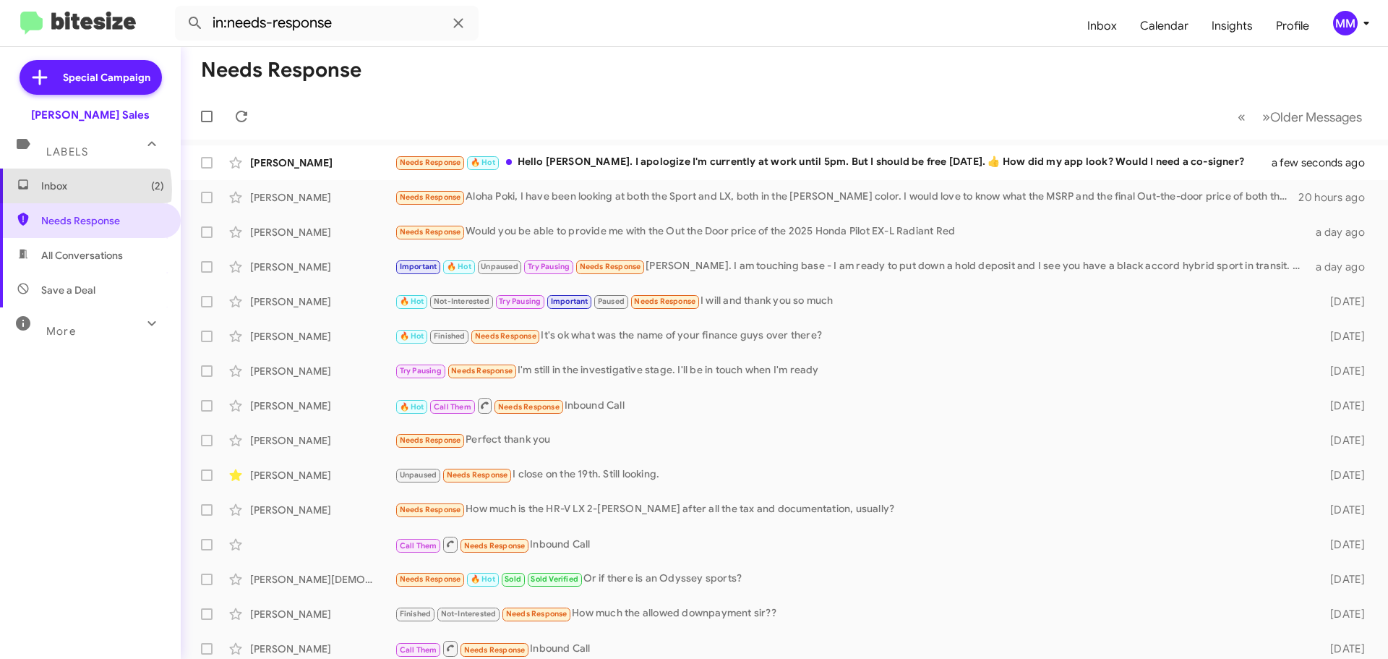
click at [77, 189] on span "Inbox (2)" at bounding box center [102, 186] width 123 height 14
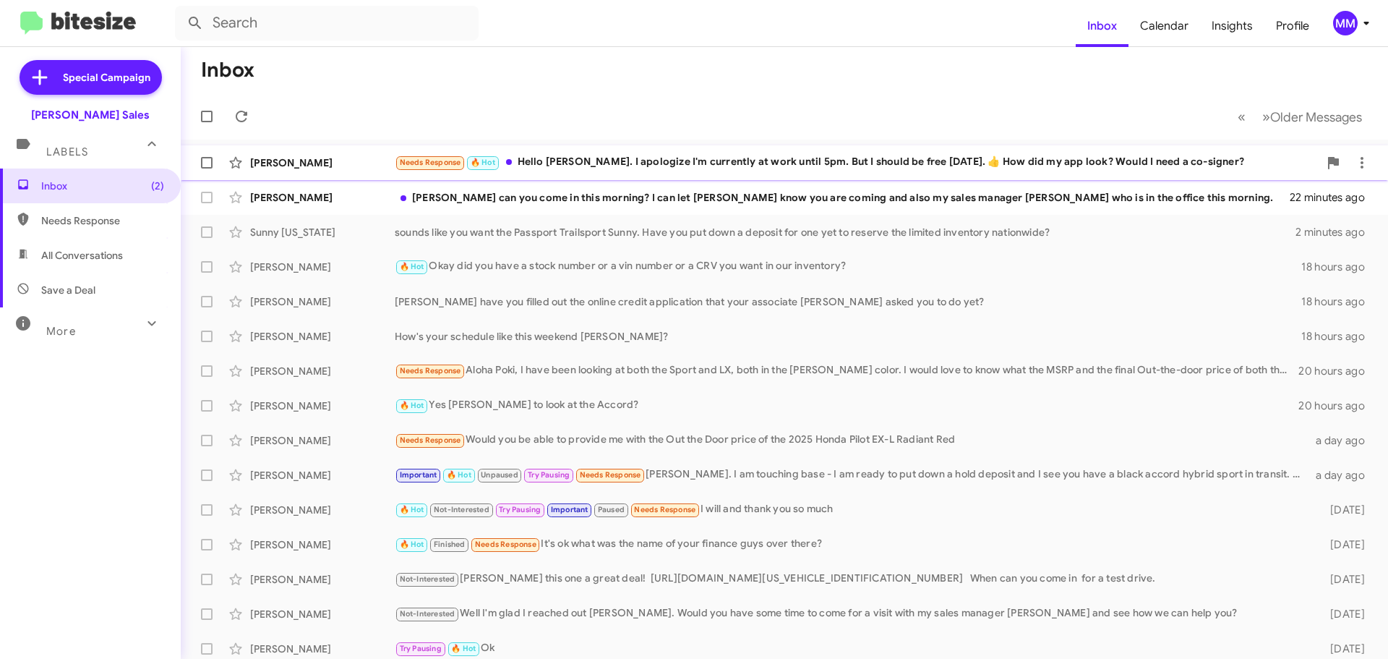
click at [678, 158] on div "Needs Response 🔥 Hot Hello [PERSON_NAME]. I apologize I'm currently at work unt…" at bounding box center [857, 162] width 924 height 17
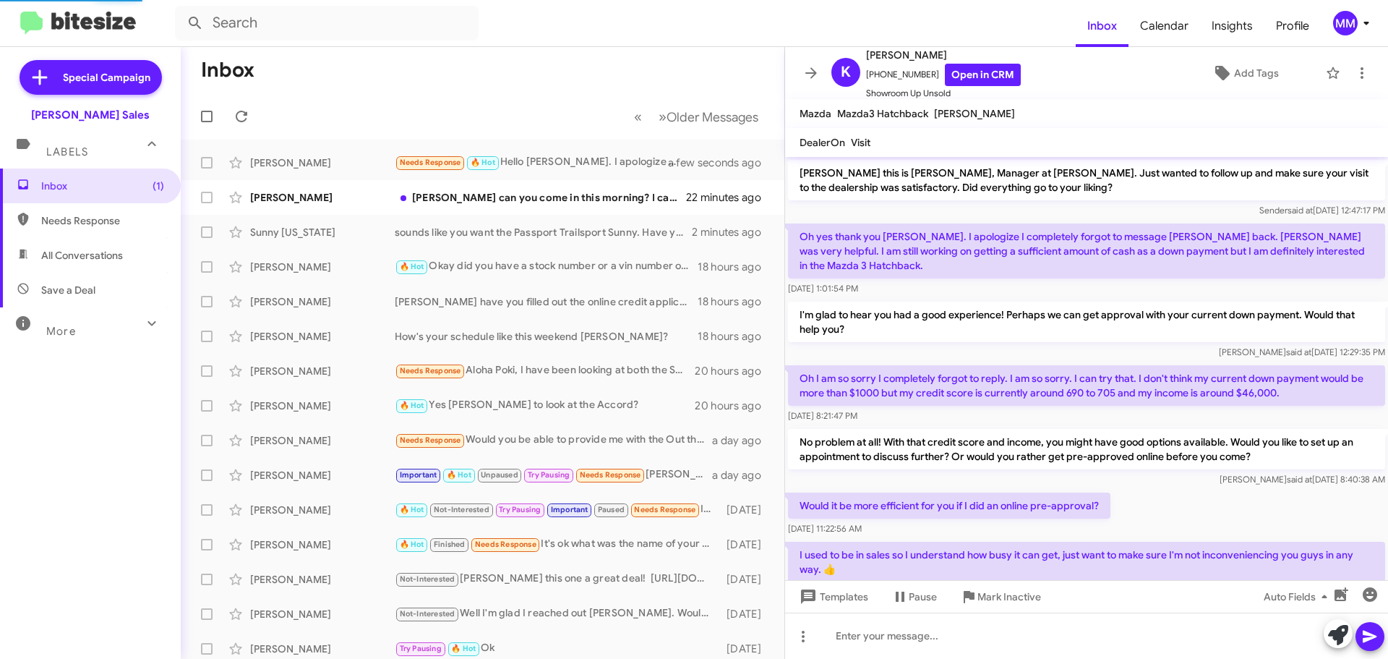
scroll to position [273, 0]
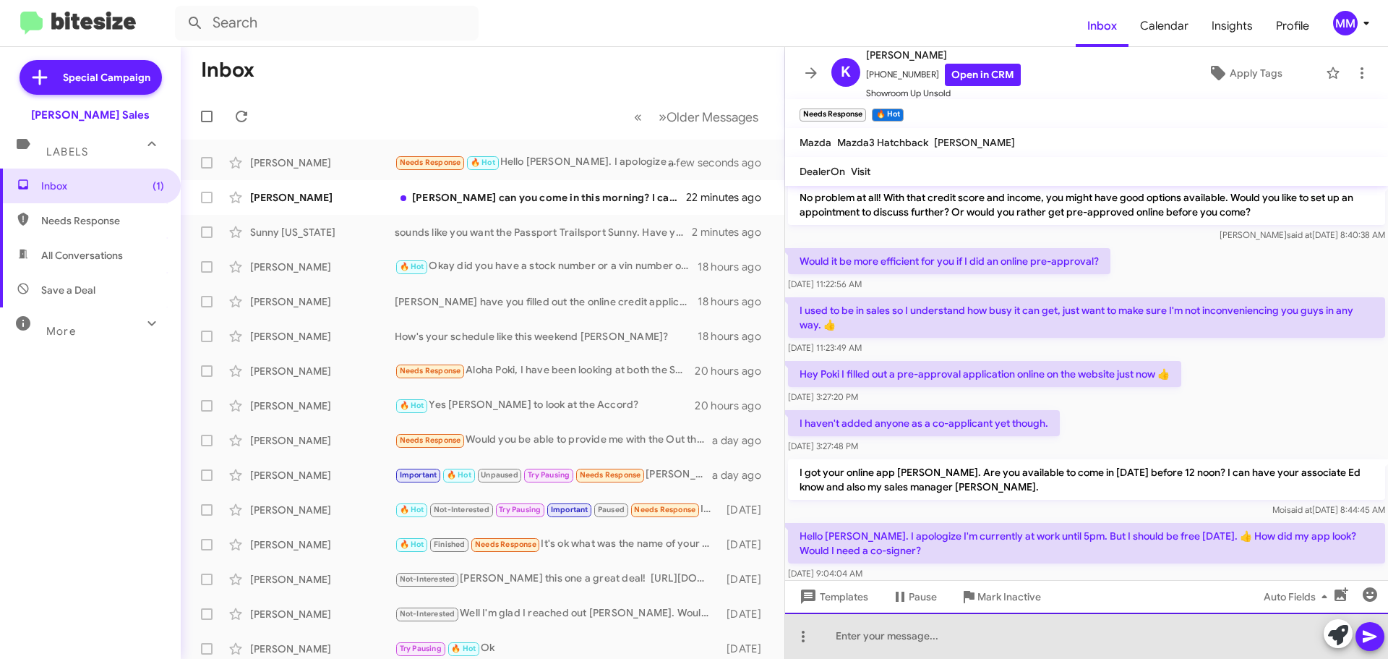
click at [855, 638] on div at bounding box center [1086, 635] width 603 height 46
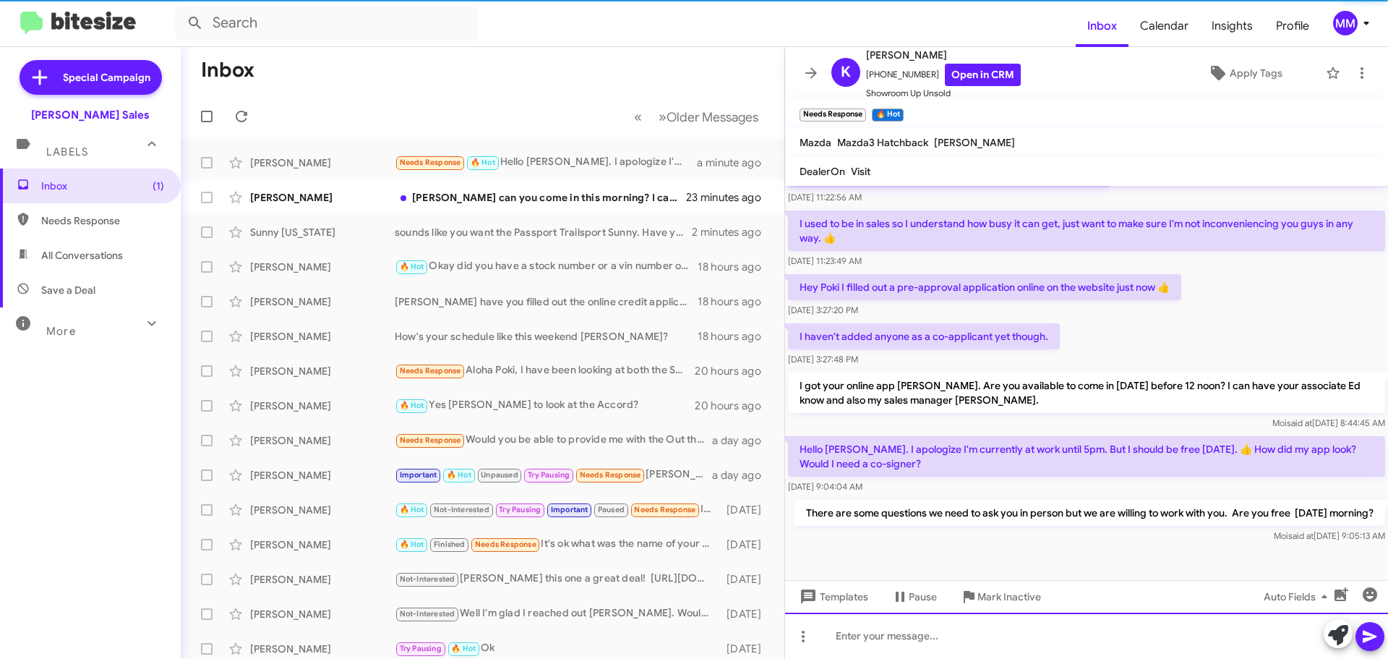
scroll to position [369, 0]
